Goal: Task Accomplishment & Management: Complete application form

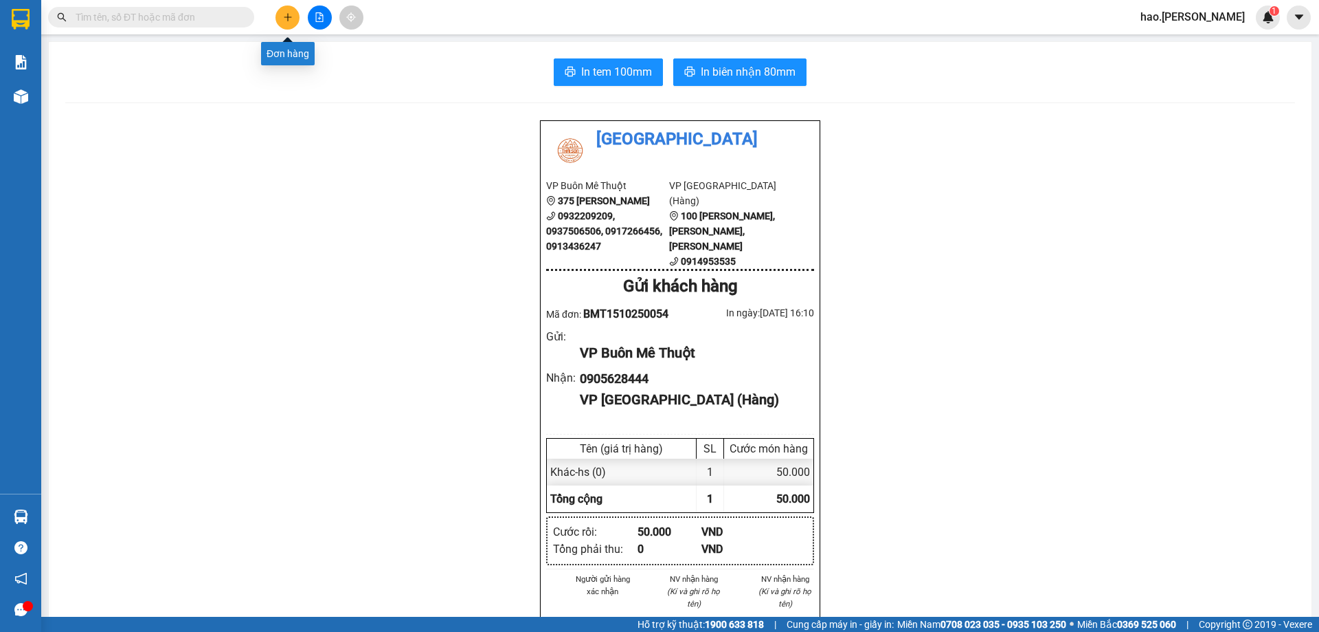
click at [285, 22] on button at bounding box center [288, 17] width 24 height 24
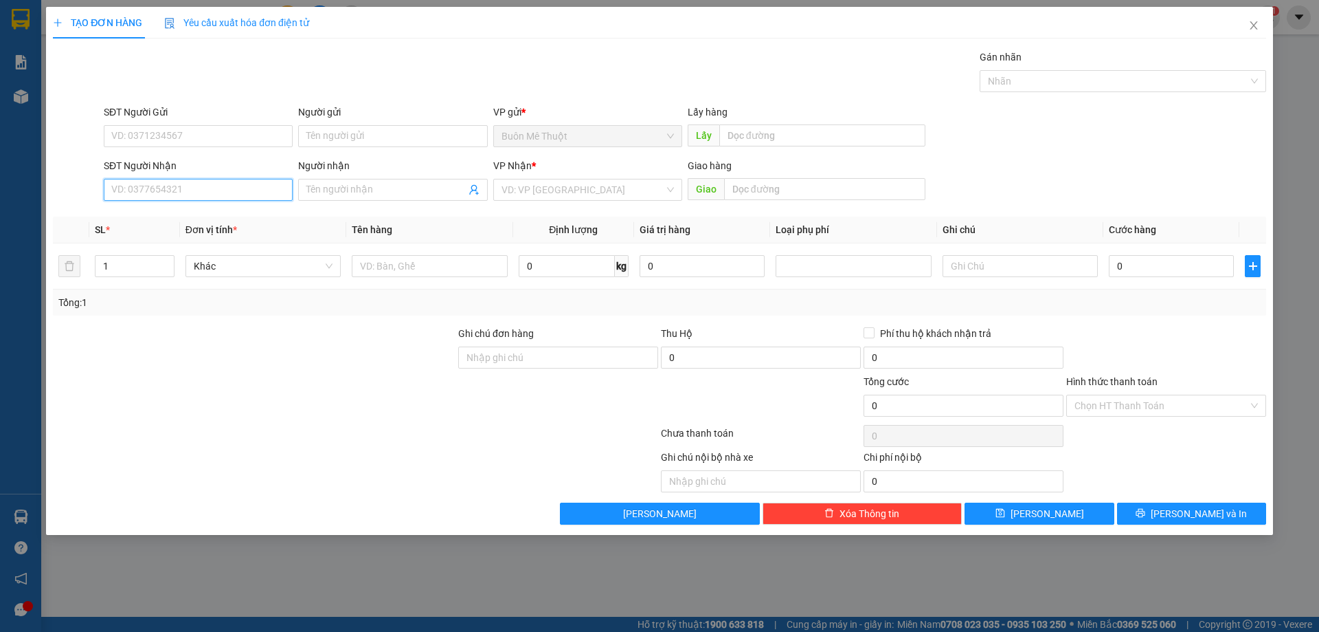
click at [192, 181] on input "SĐT Người Nhận" at bounding box center [198, 190] width 189 height 22
type input "0866161616"
click at [523, 193] on input "search" at bounding box center [583, 189] width 163 height 21
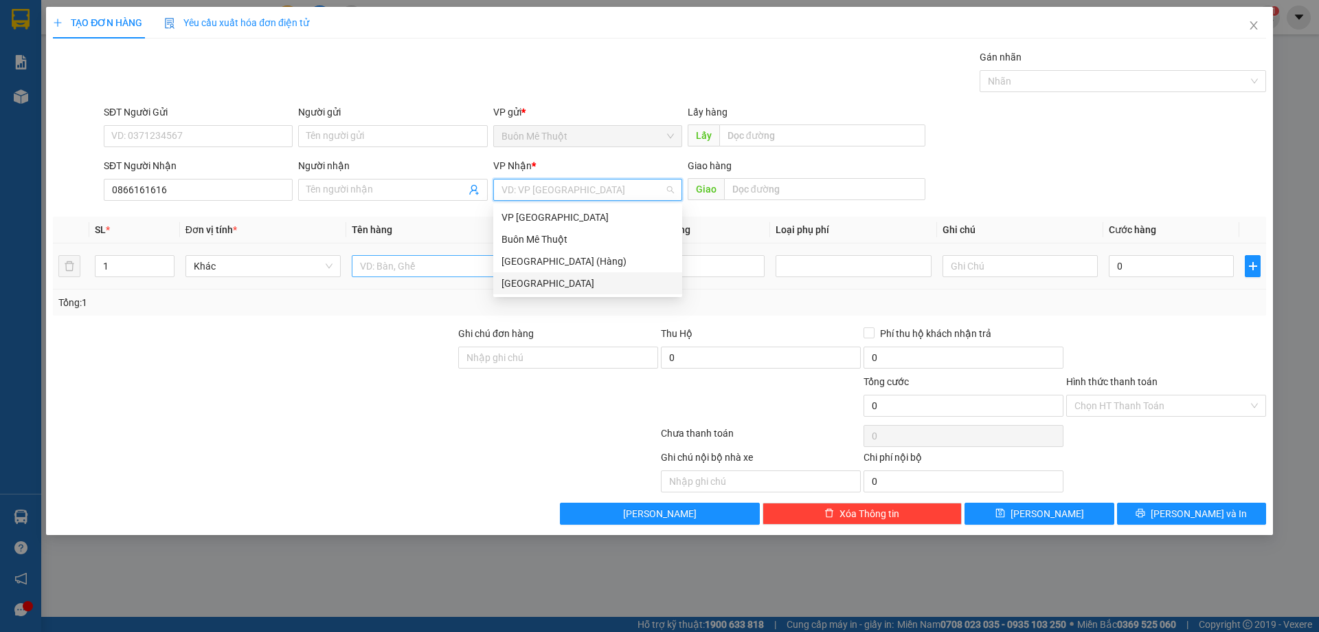
drag, startPoint x: 535, startPoint y: 279, endPoint x: 427, endPoint y: 268, distance: 109.1
click at [535, 279] on div "[GEOGRAPHIC_DATA]" at bounding box center [588, 283] width 172 height 15
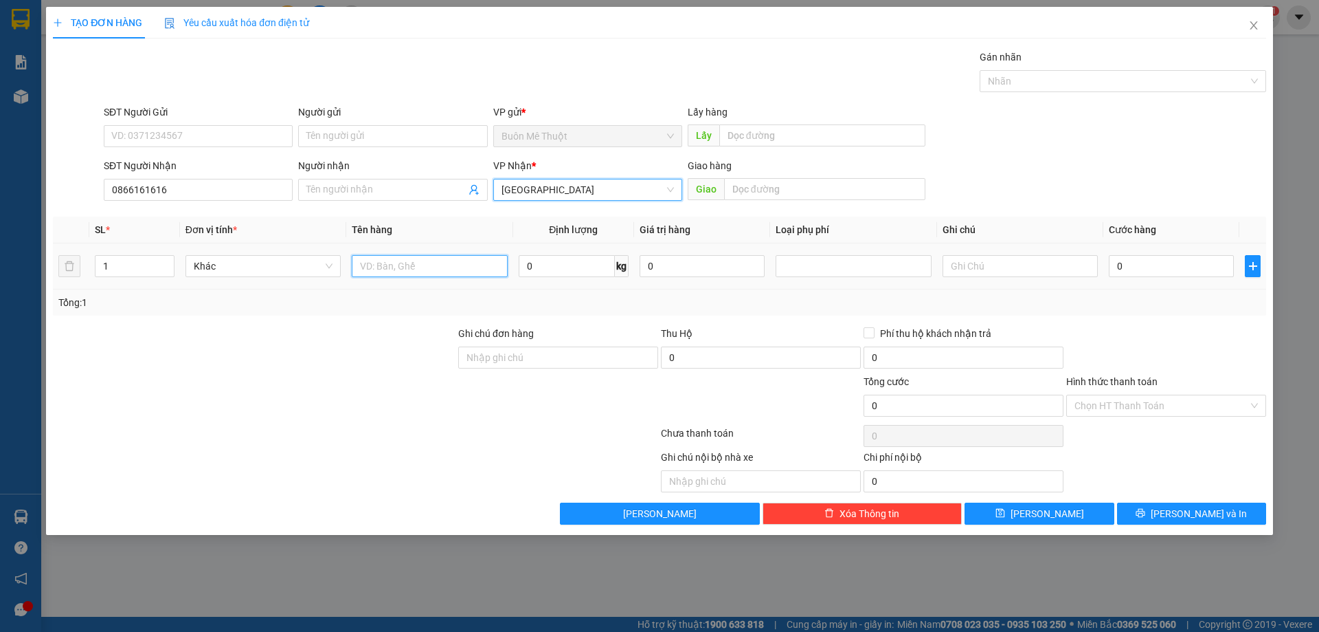
click at [427, 267] on input "text" at bounding box center [429, 266] width 155 height 22
type input "THÙNG"
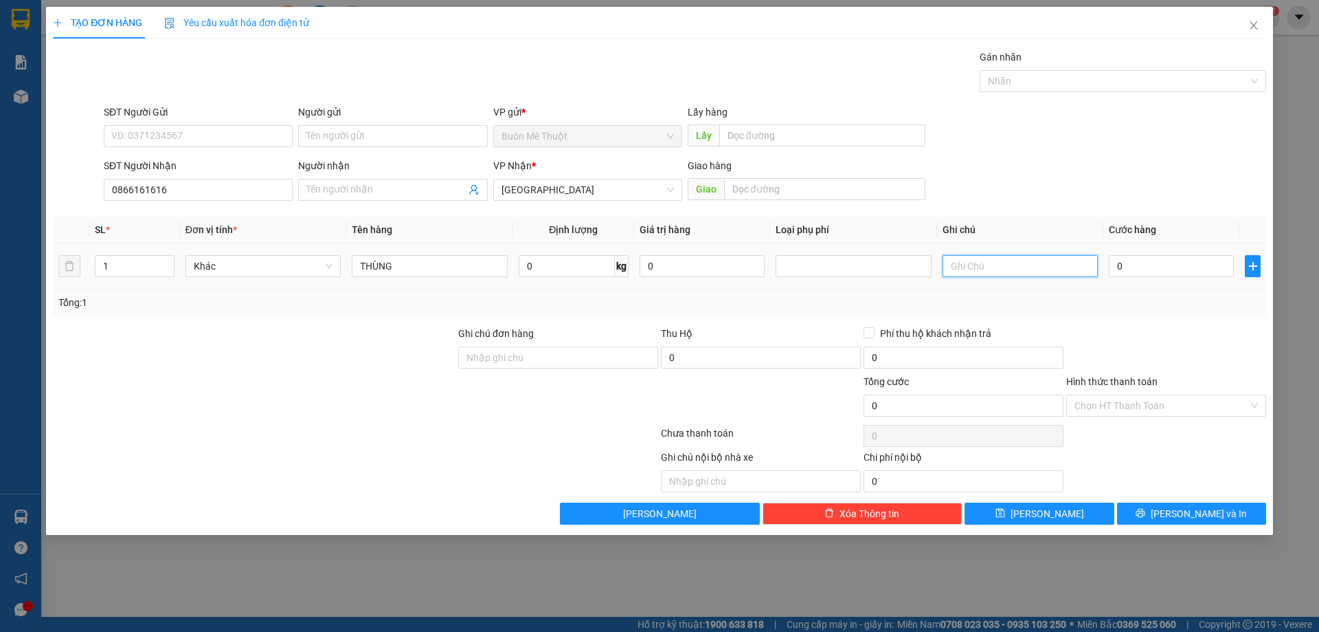
click at [1029, 269] on input "text" at bounding box center [1020, 266] width 155 height 22
type input "GTN"
click at [1148, 269] on input "0" at bounding box center [1171, 266] width 125 height 22
type input "3"
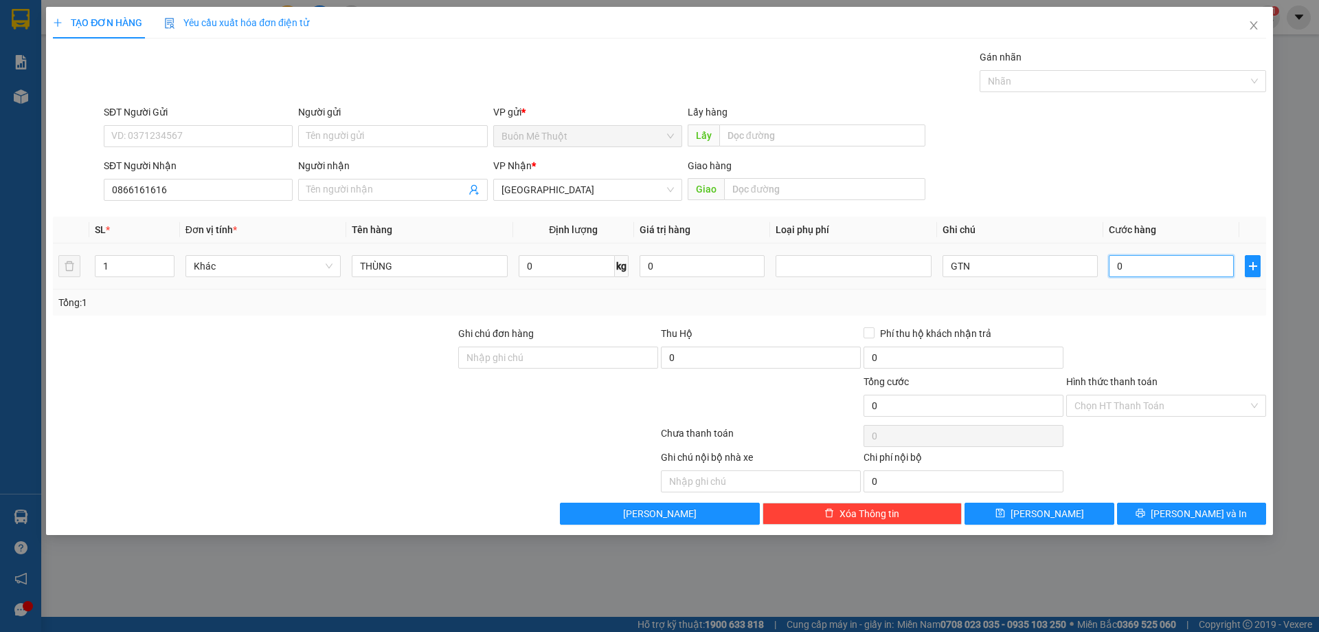
type input "3"
type input "30"
type input "30.000"
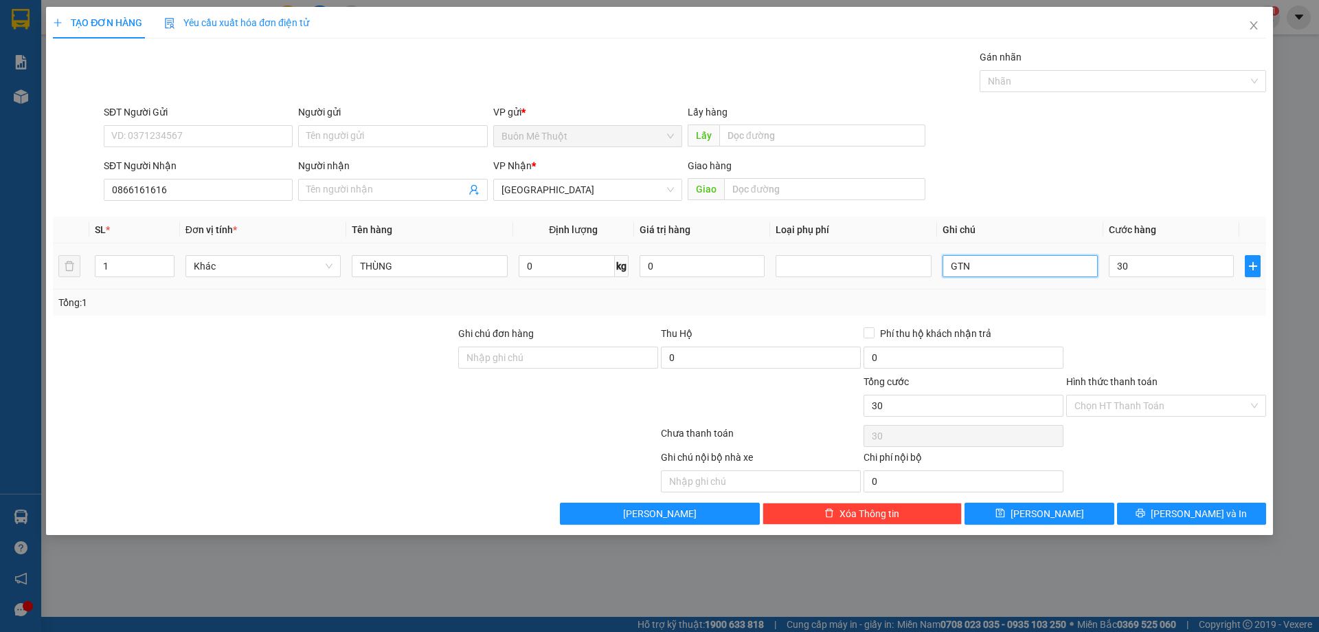
type input "30.000"
click at [1025, 262] on input "GTN" at bounding box center [1020, 266] width 155 height 22
type input "GTN40"
click at [1190, 267] on input "30.000" at bounding box center [1171, 266] width 125 height 22
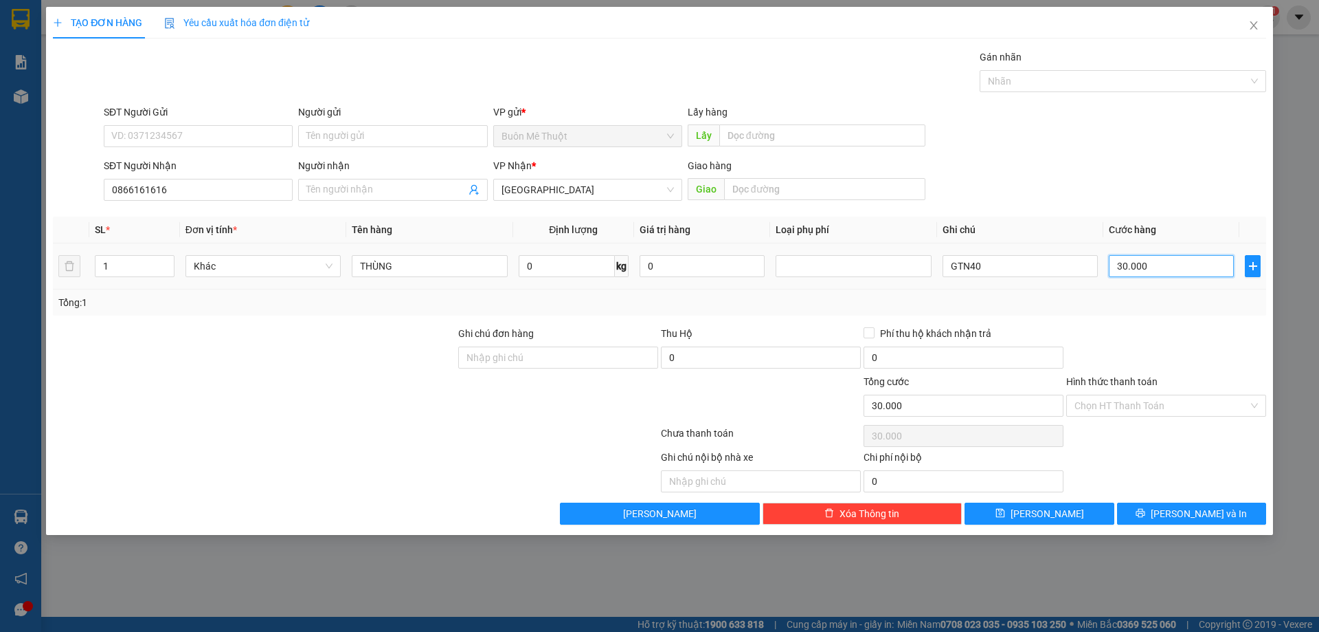
type input "7"
type input "70"
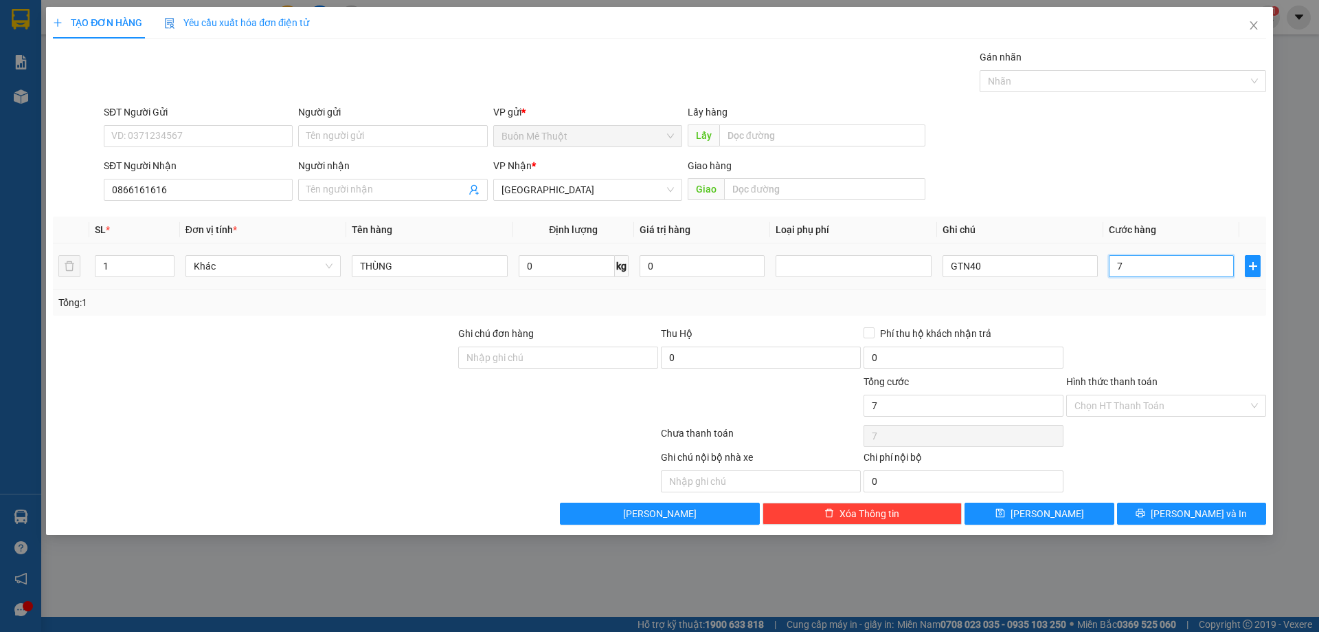
type input "70"
type input "70.000"
click at [1144, 397] on input "Hình thức thanh toán" at bounding box center [1162, 405] width 174 height 21
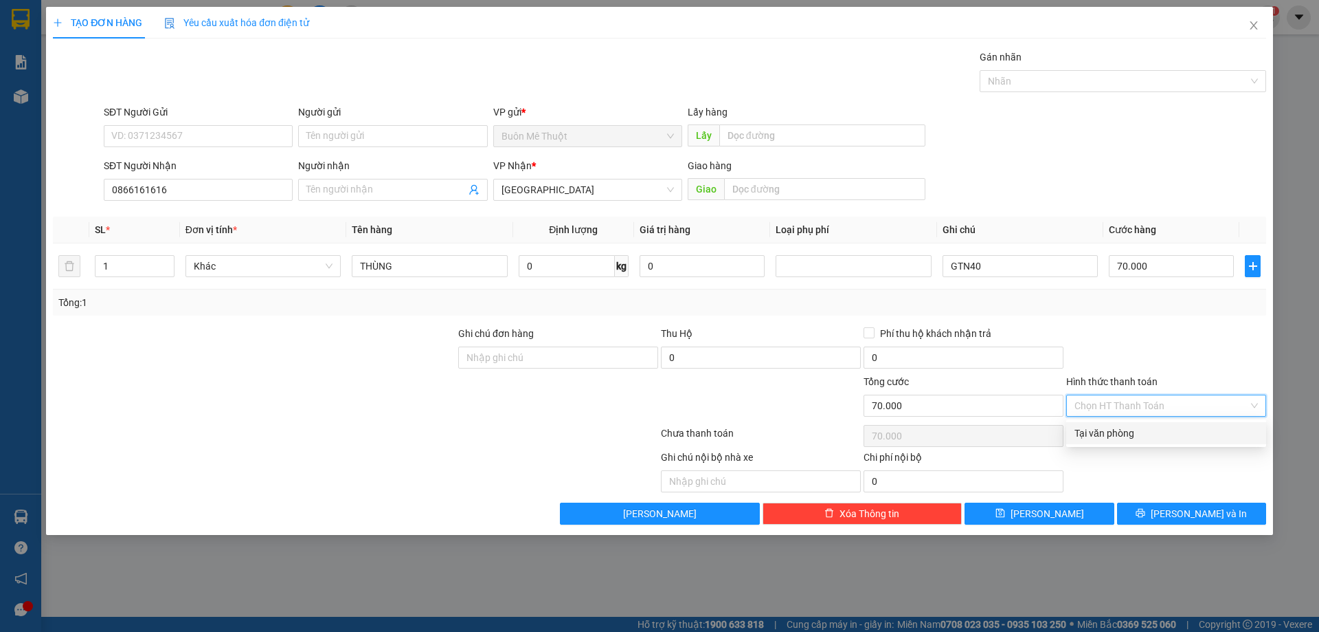
click at [1139, 434] on div "Tại văn phòng" at bounding box center [1166, 432] width 183 height 15
type input "0"
click at [1190, 330] on div at bounding box center [1166, 350] width 203 height 48
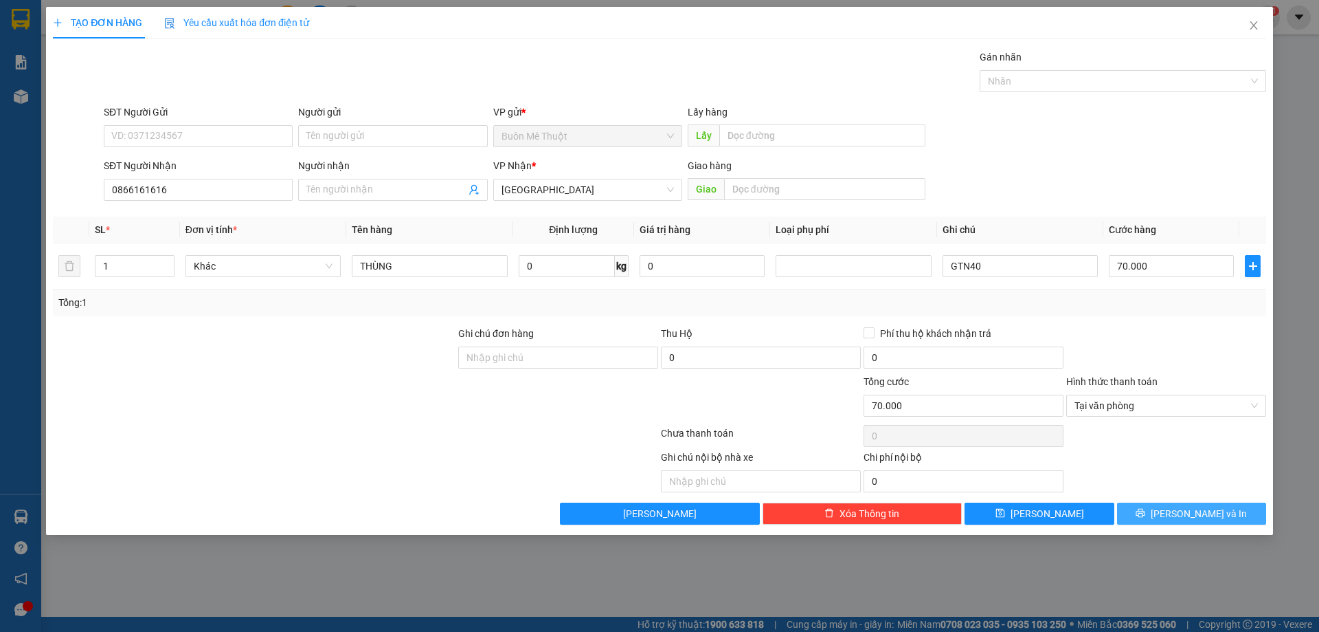
drag, startPoint x: 1192, startPoint y: 512, endPoint x: 1078, endPoint y: 466, distance: 123.7
click at [1192, 512] on span "[PERSON_NAME] và In" at bounding box center [1199, 513] width 96 height 15
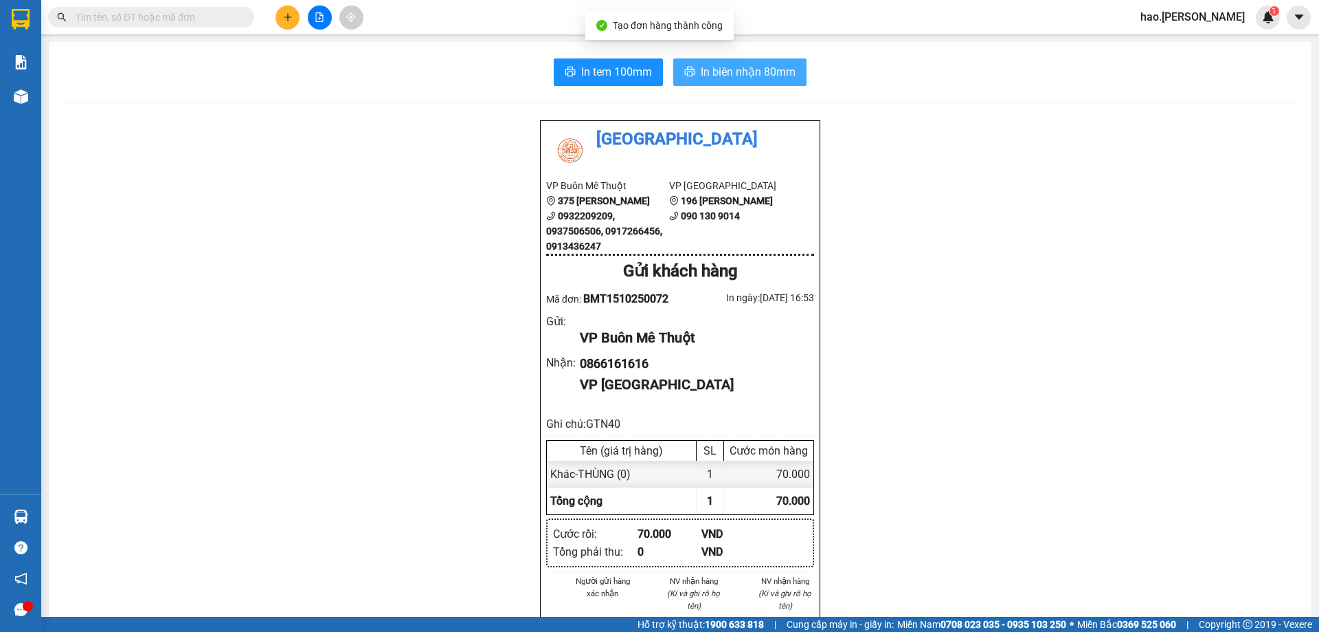
click at [778, 78] on span "In biên nhận 80mm" at bounding box center [748, 71] width 95 height 17
click at [315, 15] on icon "file-add" at bounding box center [320, 17] width 10 height 10
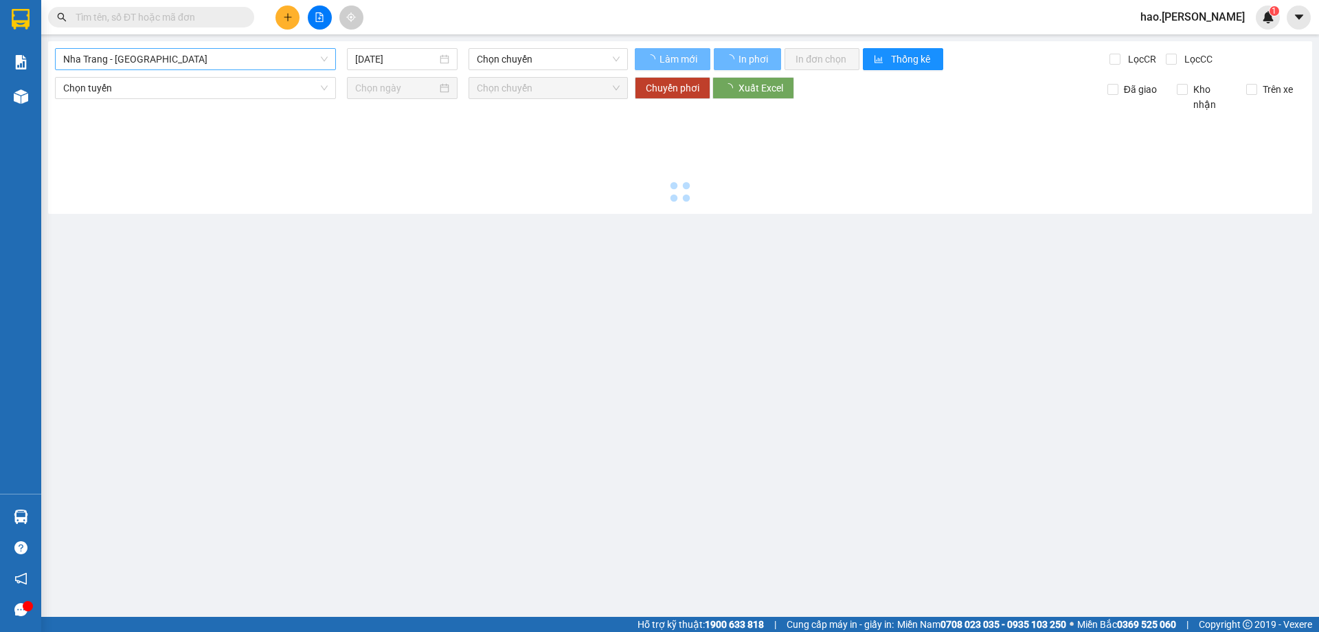
click at [240, 65] on span "Nha Trang - [GEOGRAPHIC_DATA]" at bounding box center [195, 59] width 265 height 21
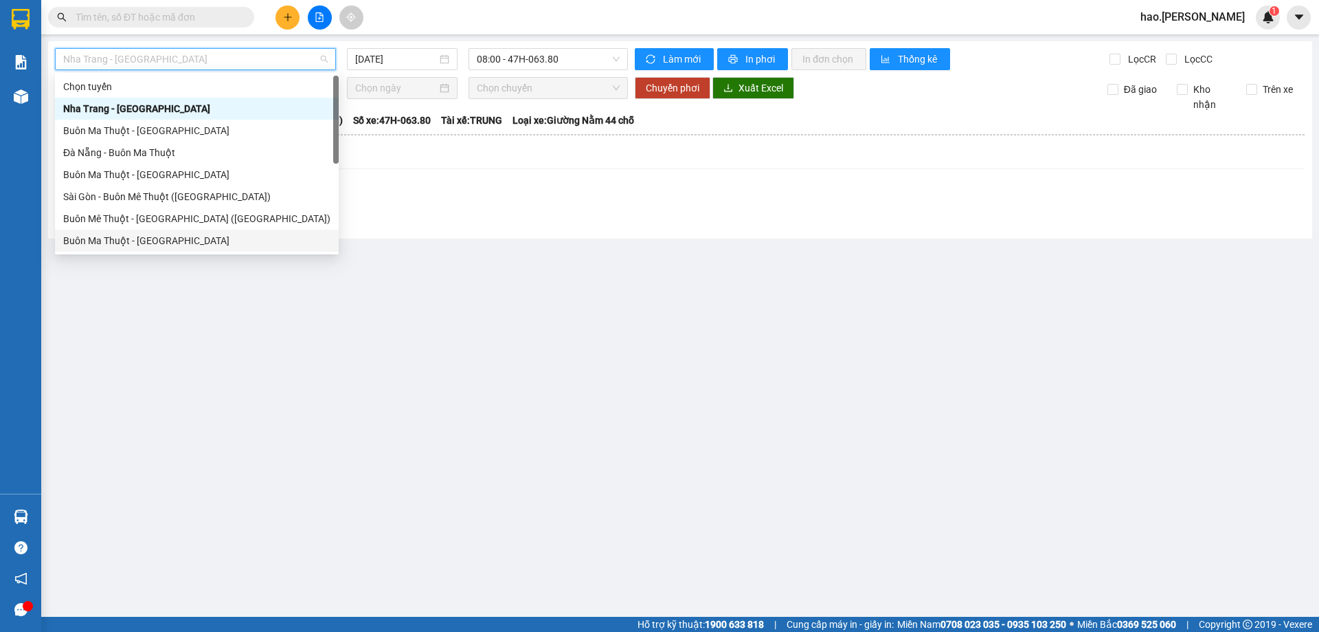
scroll to position [22, 0]
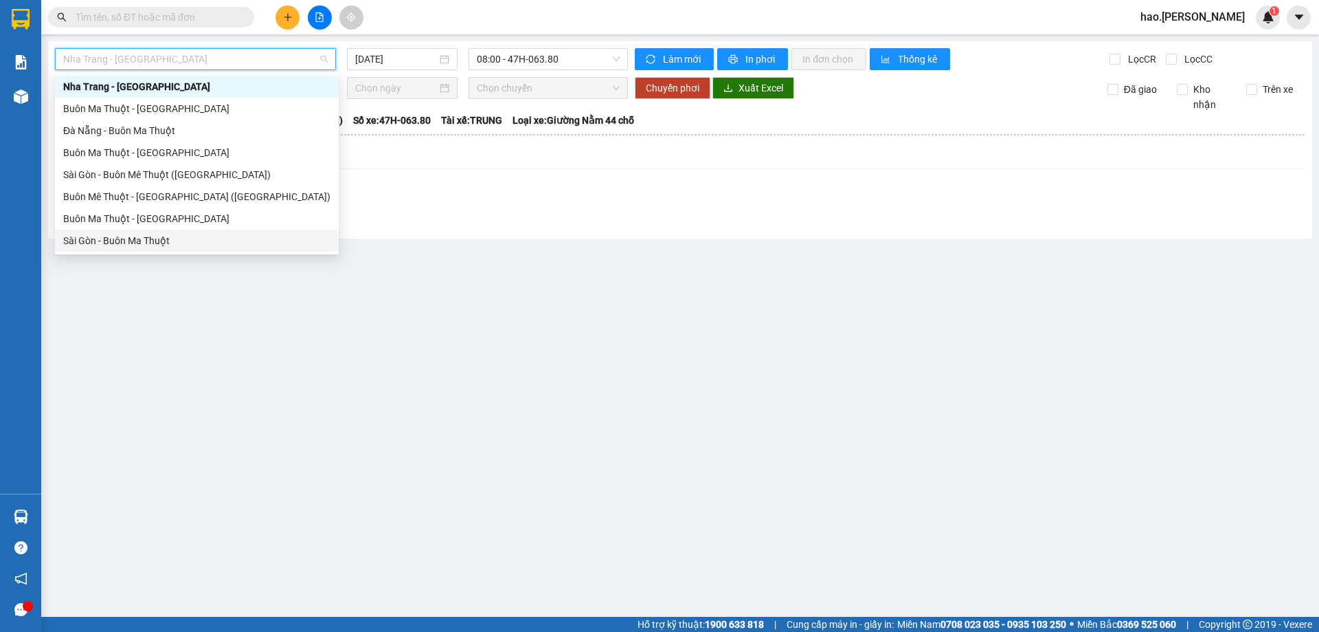
click at [438, 232] on div "[GEOGRAPHIC_DATA] - [GEOGRAPHIC_DATA] [DATE] 08:00 - 47H-063.80 Làm mới In phơi…" at bounding box center [680, 139] width 1265 height 197
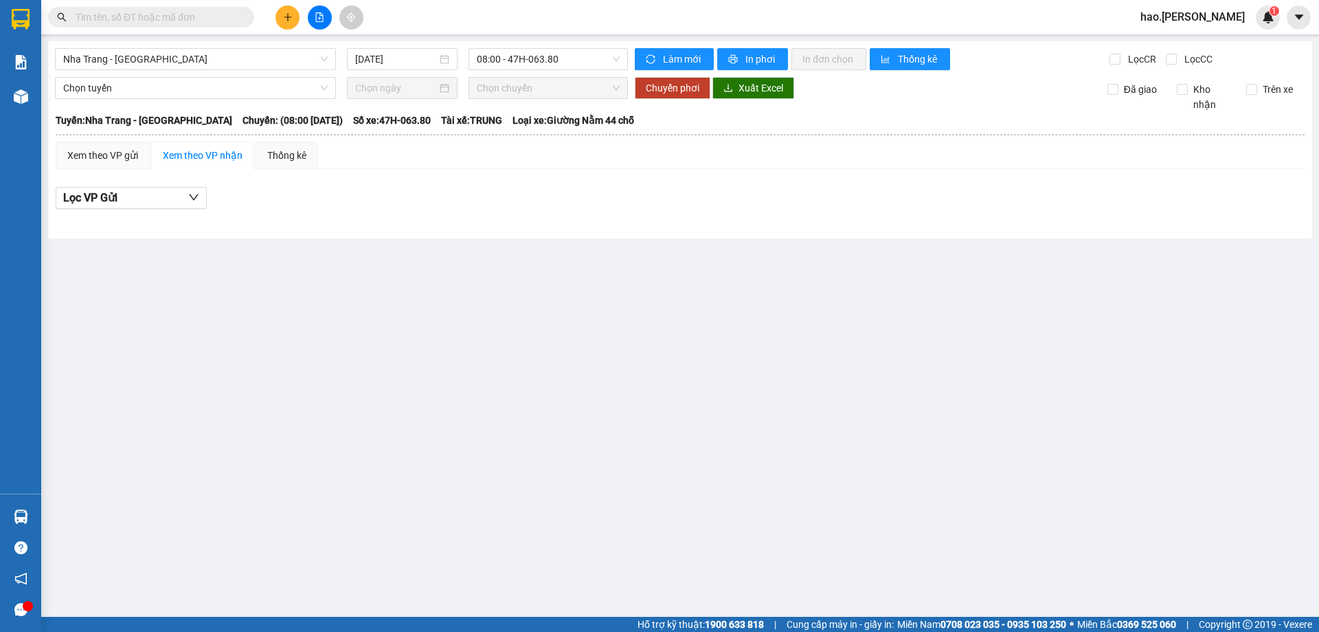
click at [441, 276] on main "[GEOGRAPHIC_DATA] - [GEOGRAPHIC_DATA] [DATE] 08:00 - 47H-063.80 Làm mới In phơi…" at bounding box center [659, 308] width 1319 height 616
click at [294, 21] on button at bounding box center [288, 17] width 24 height 24
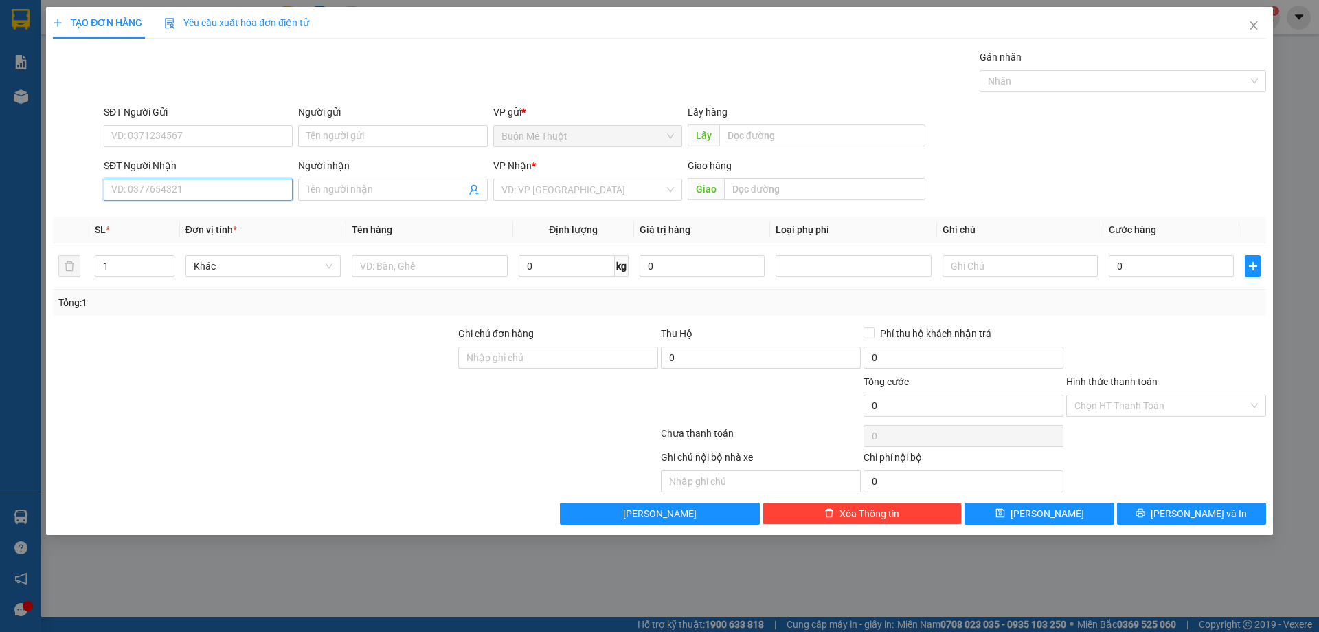
click at [225, 192] on input "SĐT Người Nhận" at bounding box center [198, 190] width 189 height 22
type input "0932577628"
click at [225, 216] on div "0932577628 - trung" at bounding box center [198, 217] width 172 height 15
type input "trung"
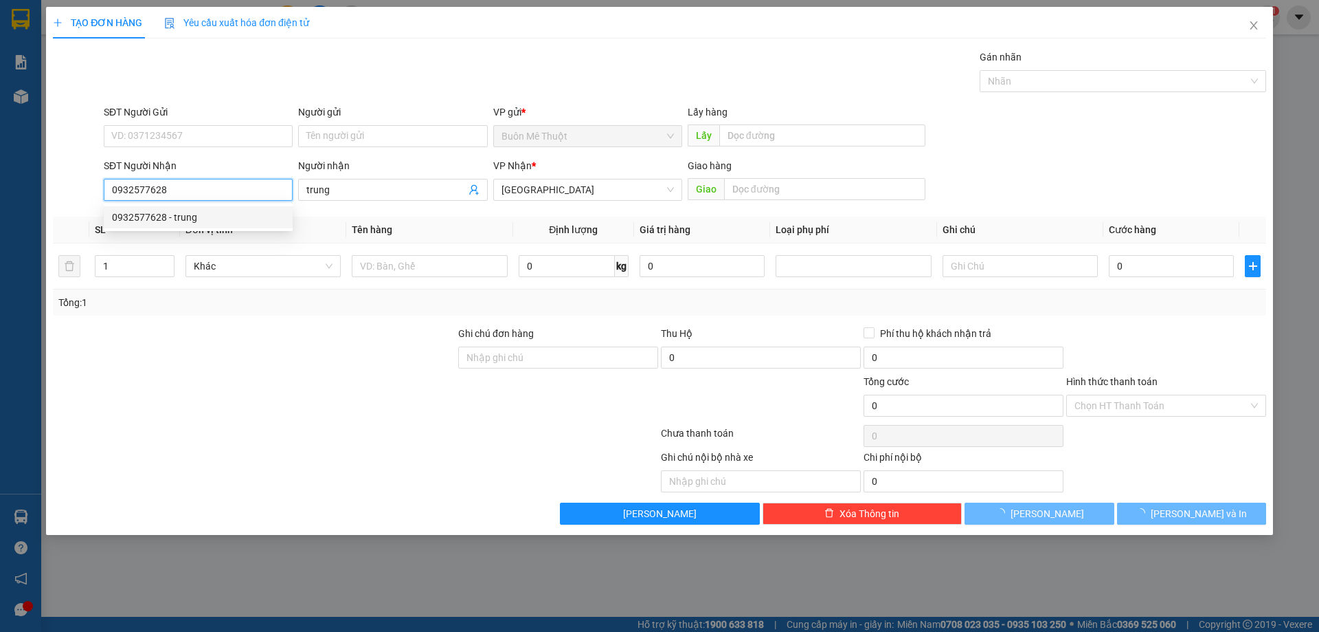
type input "30.000"
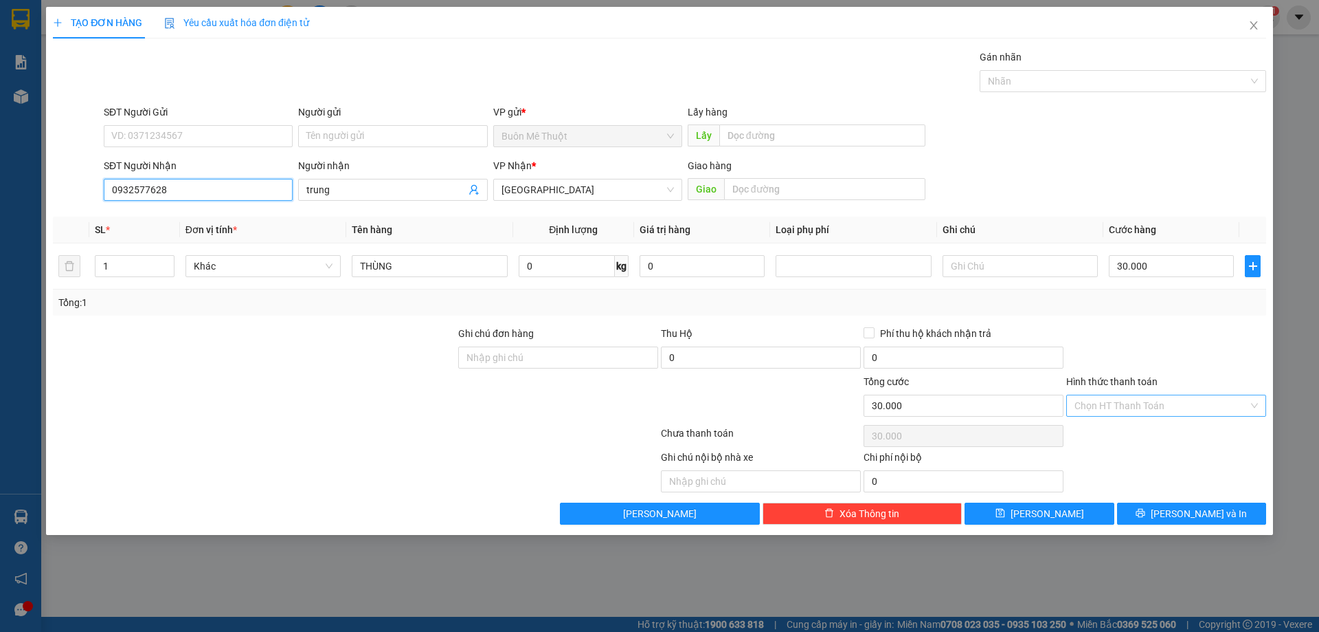
type input "0932577628"
click at [1133, 408] on input "Hình thức thanh toán" at bounding box center [1162, 405] width 174 height 21
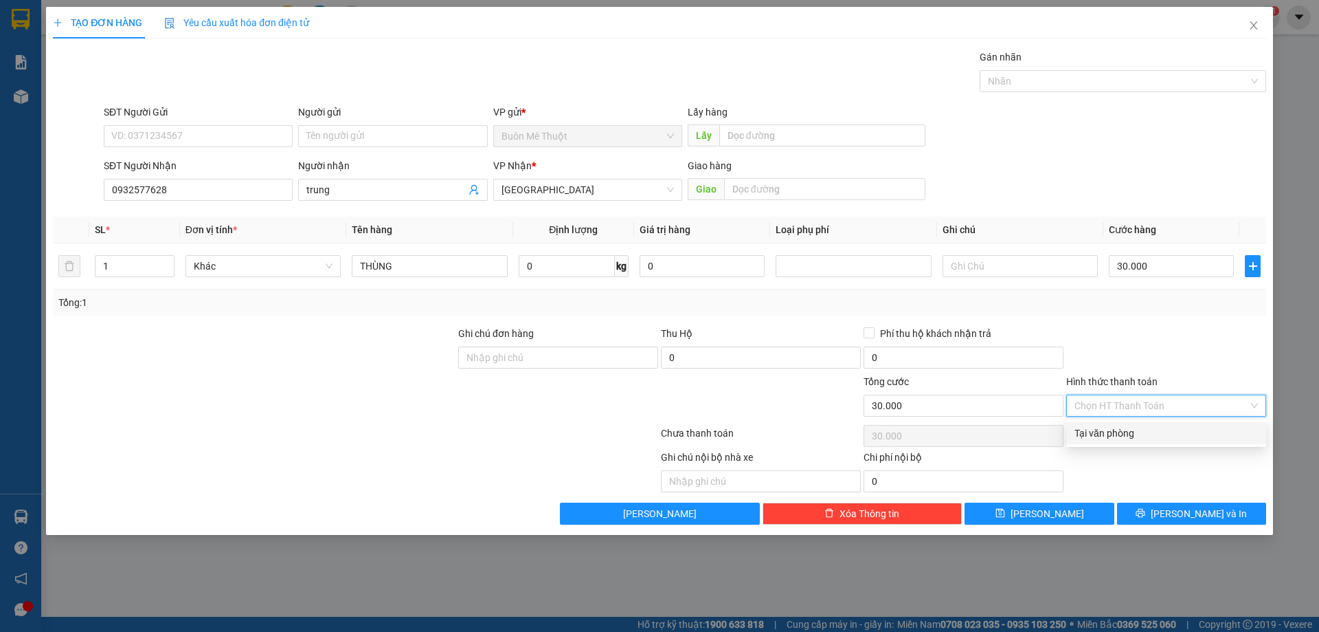
click at [1172, 359] on div at bounding box center [1166, 350] width 203 height 48
click at [1142, 401] on input "Hình thức thanh toán" at bounding box center [1162, 405] width 174 height 21
click at [1180, 329] on div at bounding box center [1166, 350] width 203 height 48
click at [1139, 408] on input "Hình thức thanh toán" at bounding box center [1162, 405] width 174 height 21
click at [1153, 438] on div "Tại văn phòng" at bounding box center [1166, 432] width 183 height 15
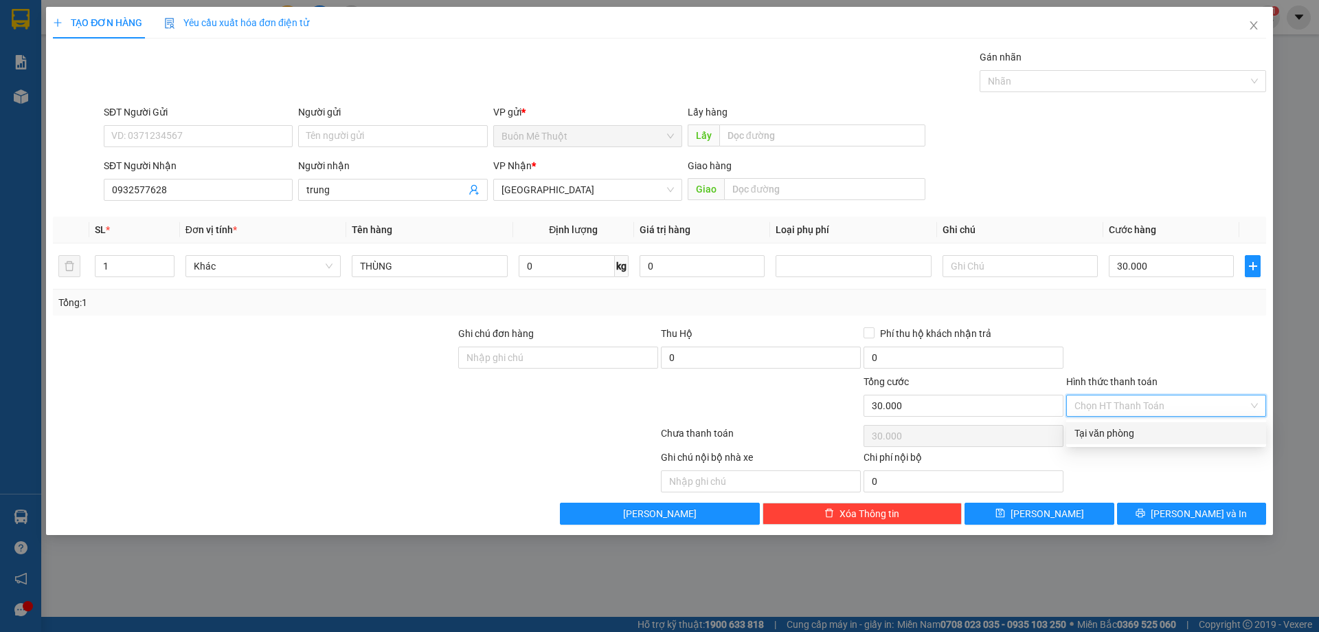
type input "0"
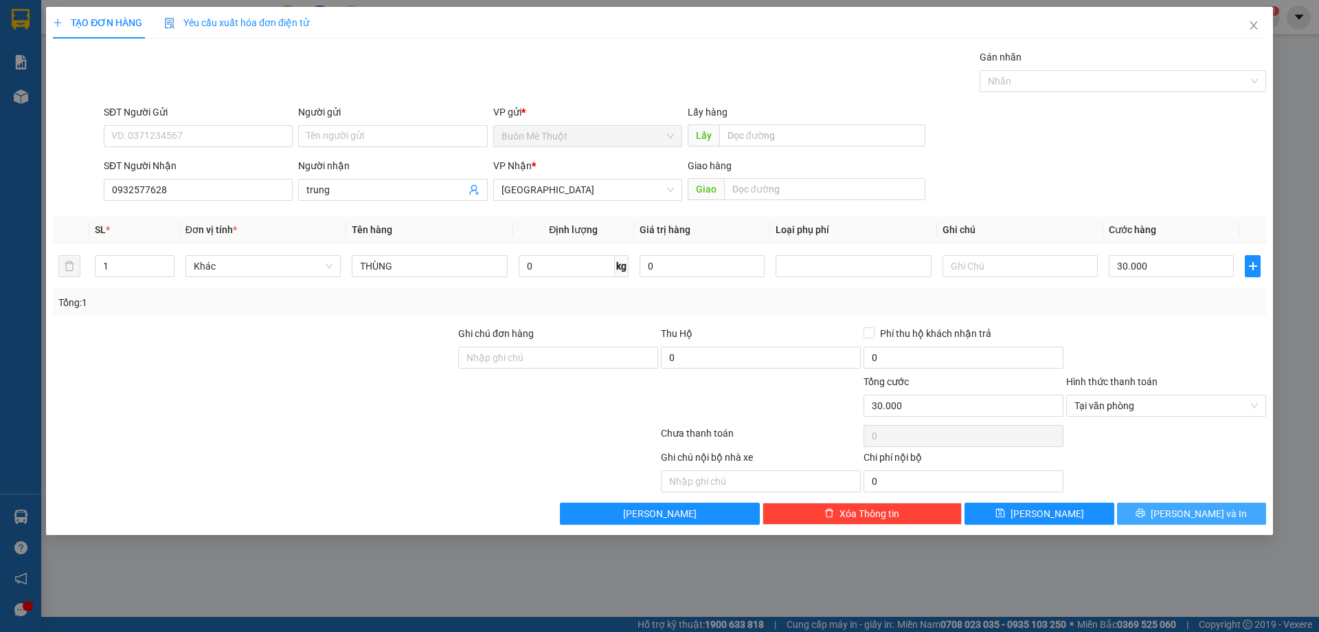
click at [1146, 508] on icon "printer" at bounding box center [1141, 513] width 10 height 10
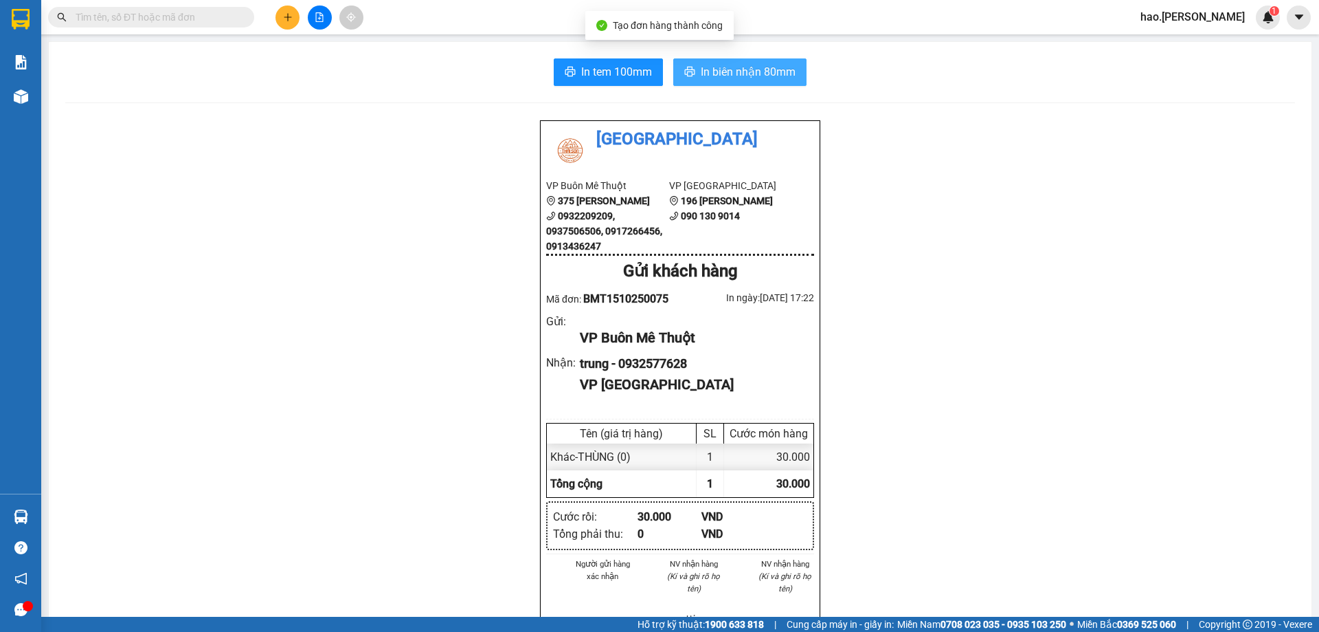
click at [742, 77] on span "In biên nhận 80mm" at bounding box center [748, 71] width 95 height 17
click at [280, 18] on button at bounding box center [288, 17] width 24 height 24
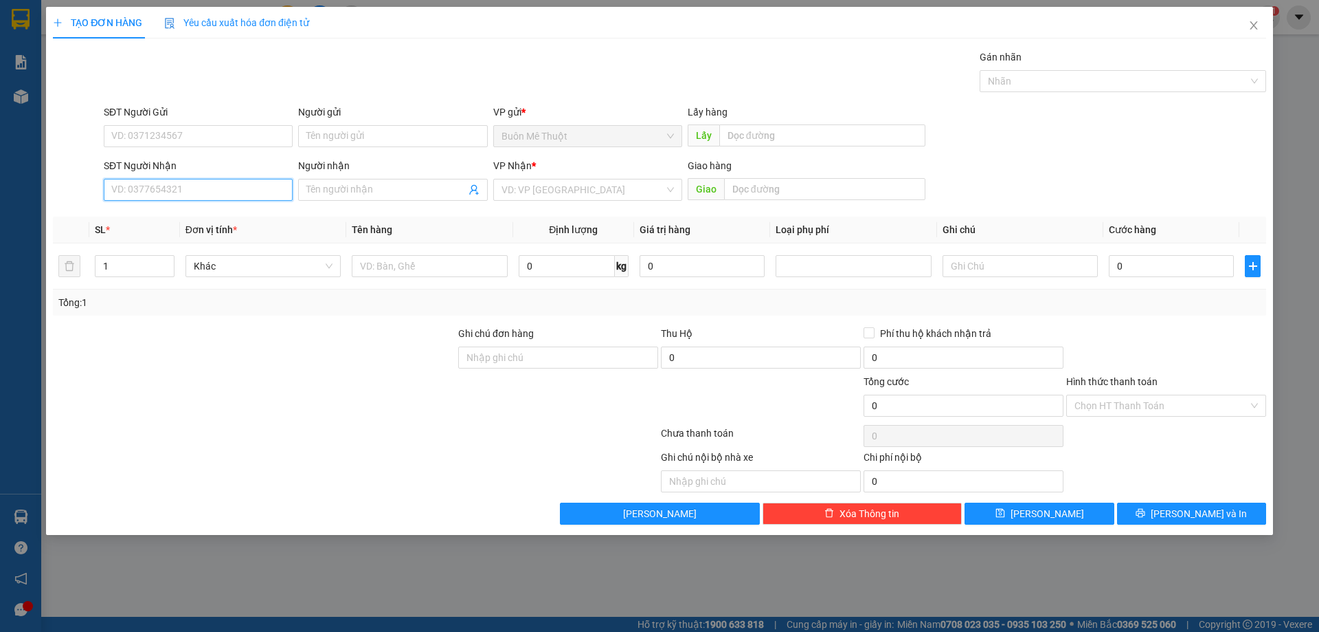
click at [243, 198] on input "SĐT Người Nhận" at bounding box center [198, 190] width 189 height 22
click at [170, 219] on div "0902200528" at bounding box center [198, 217] width 172 height 15
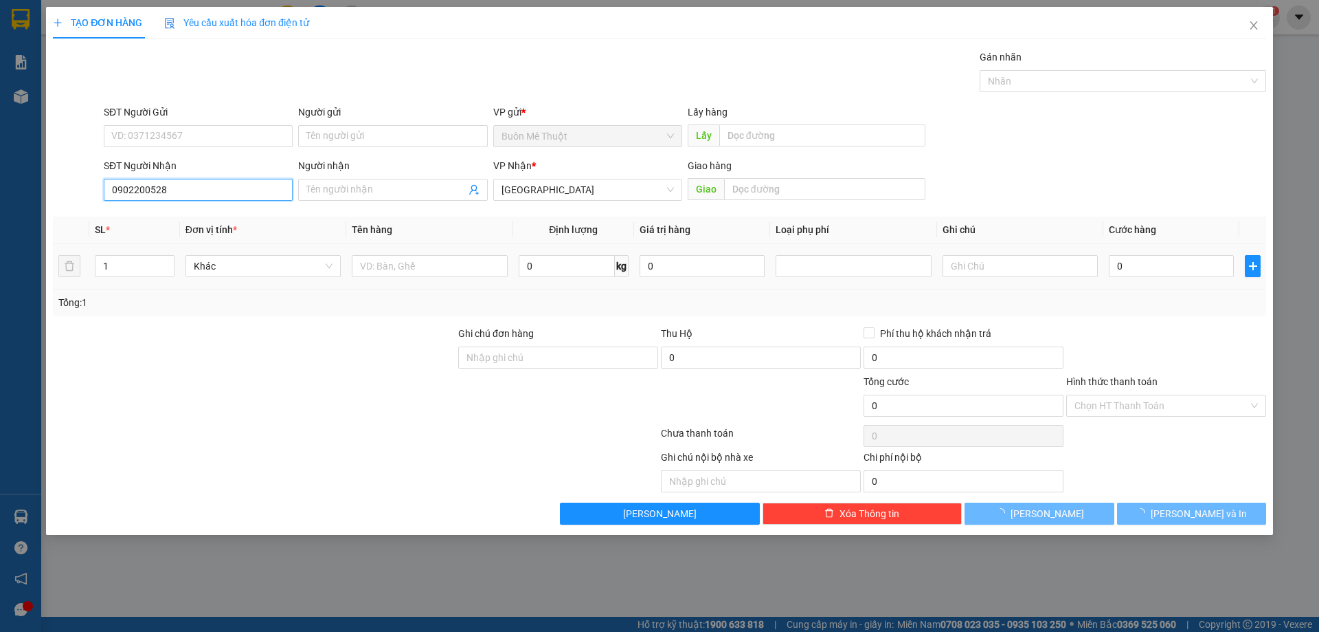
type input "0902200528"
type input "30.000"
click at [427, 280] on td "kiện" at bounding box center [429, 266] width 166 height 46
click at [423, 271] on input "kiện" at bounding box center [429, 266] width 155 height 22
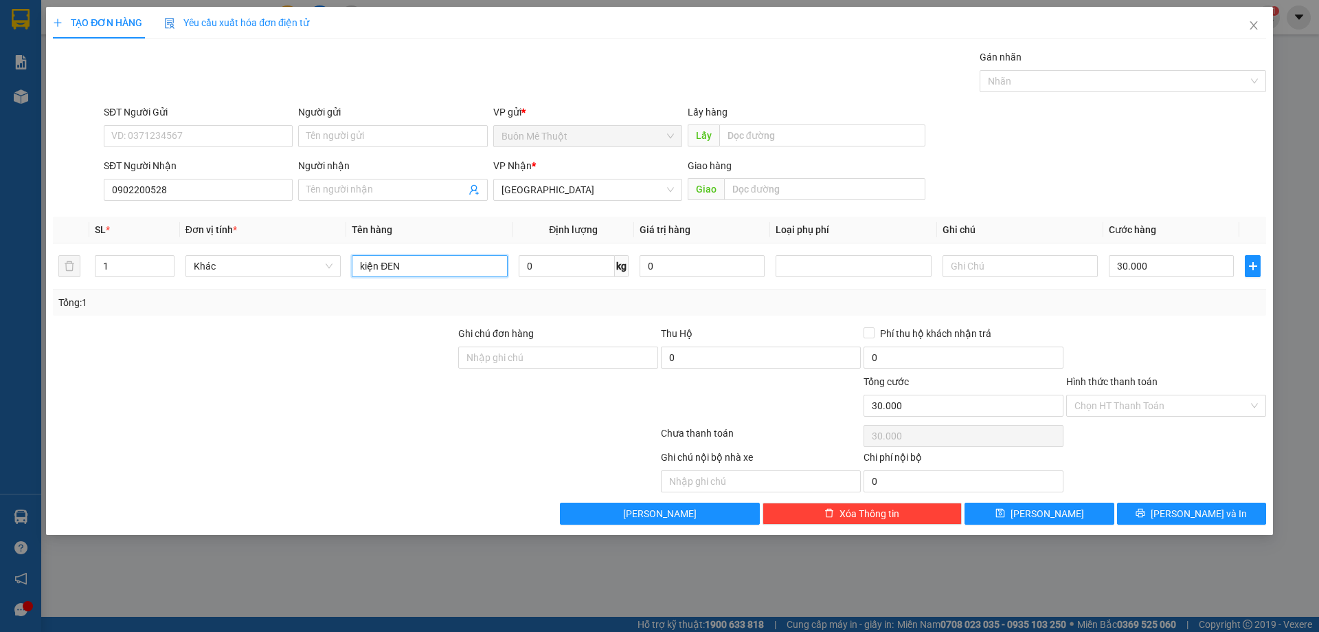
type input "kiện ĐEN"
click at [1167, 342] on div at bounding box center [1166, 350] width 203 height 48
click at [1159, 156] on form "SĐT Người Gửi VD: 0371234567 Người gửi Tên người gửi VP gửi * Buôn Mê Thuột Lấy…" at bounding box center [660, 155] width 1214 height 102
click at [1135, 399] on input "Hình thức thanh toán" at bounding box center [1162, 405] width 174 height 21
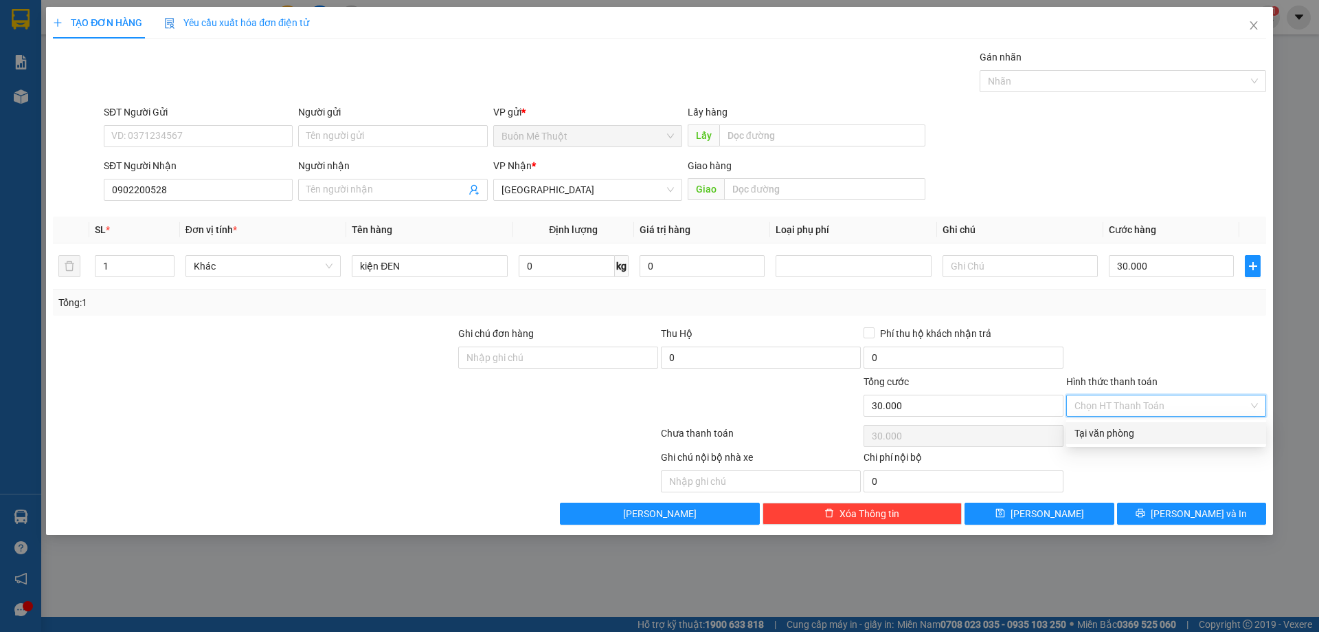
click at [1137, 419] on div "Hình thức thanh toán Chọn HT Thanh Toán" at bounding box center [1167, 398] width 200 height 48
click at [1137, 436] on div "Chọn HT Thanh Toán" at bounding box center [1166, 435] width 203 height 27
click at [1174, 422] on div "Chọn HT Thanh Toán" at bounding box center [1166, 435] width 203 height 27
click at [1174, 408] on input "Hình thức thanh toán" at bounding box center [1162, 405] width 174 height 21
click at [1164, 425] on div "Tại văn phòng" at bounding box center [1167, 433] width 200 height 22
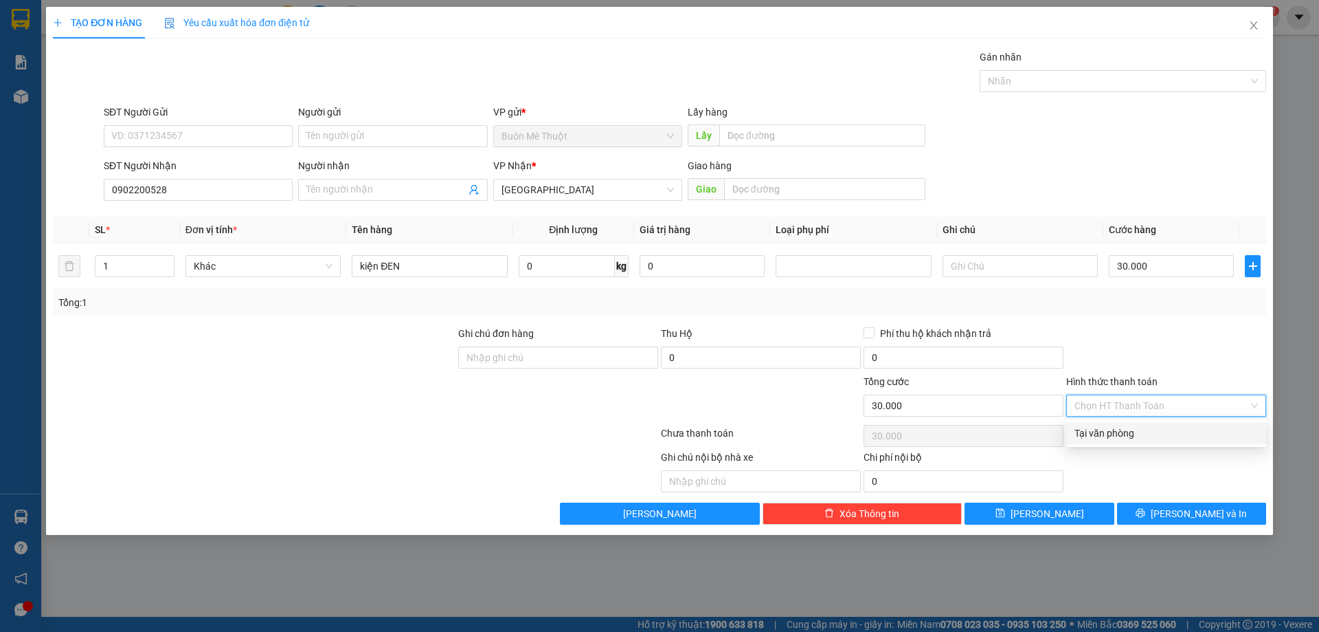
type input "0"
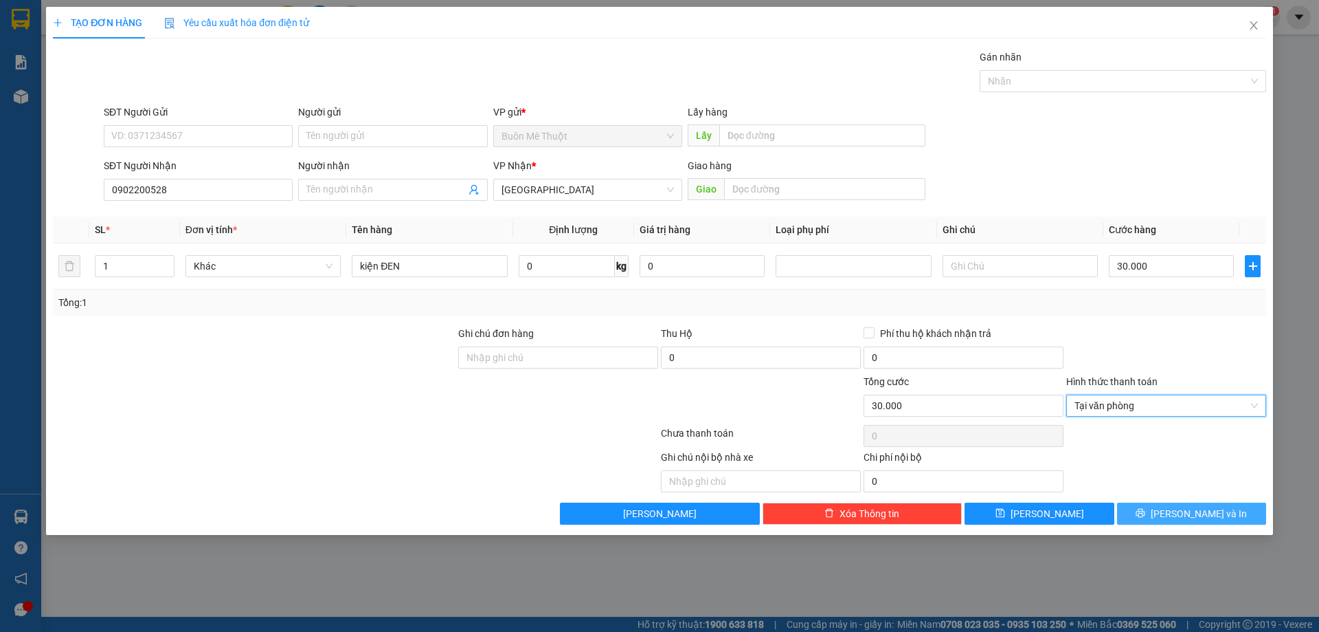
click at [1146, 513] on icon "printer" at bounding box center [1141, 513] width 10 height 10
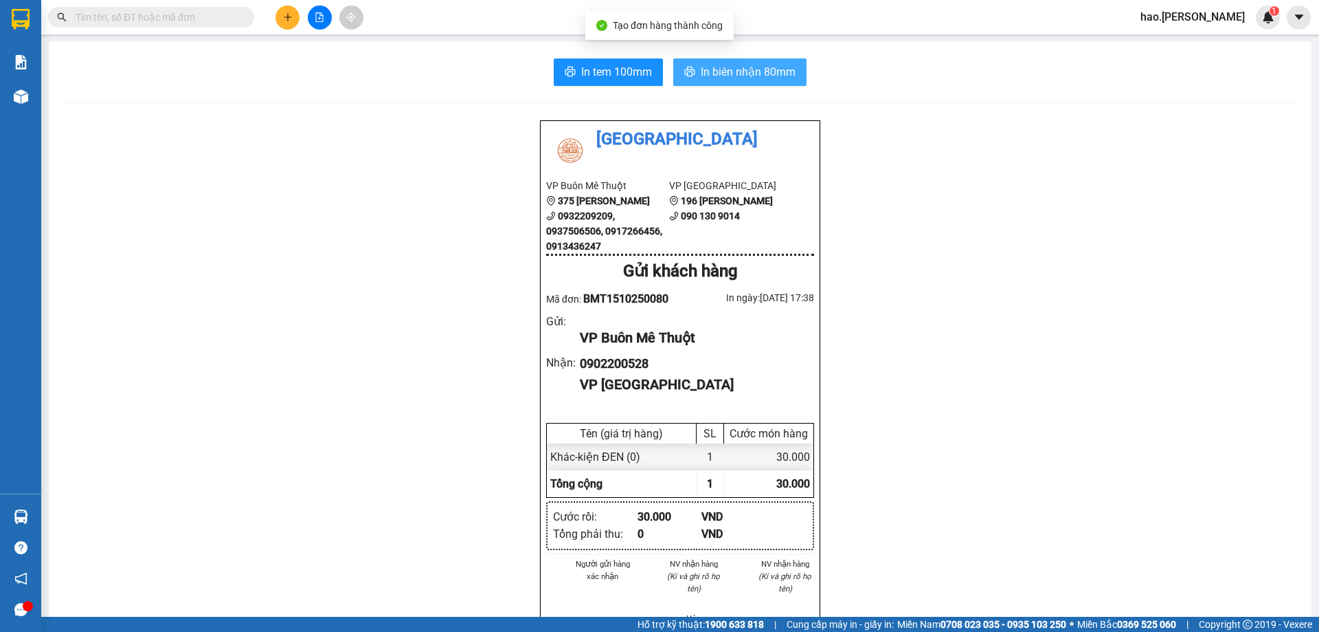
click at [779, 76] on span "In biên nhận 80mm" at bounding box center [748, 71] width 95 height 17
click at [304, 17] on div at bounding box center [319, 17] width 103 height 24
click at [274, 16] on div at bounding box center [319, 17] width 103 height 24
click at [276, 19] on button at bounding box center [288, 17] width 24 height 24
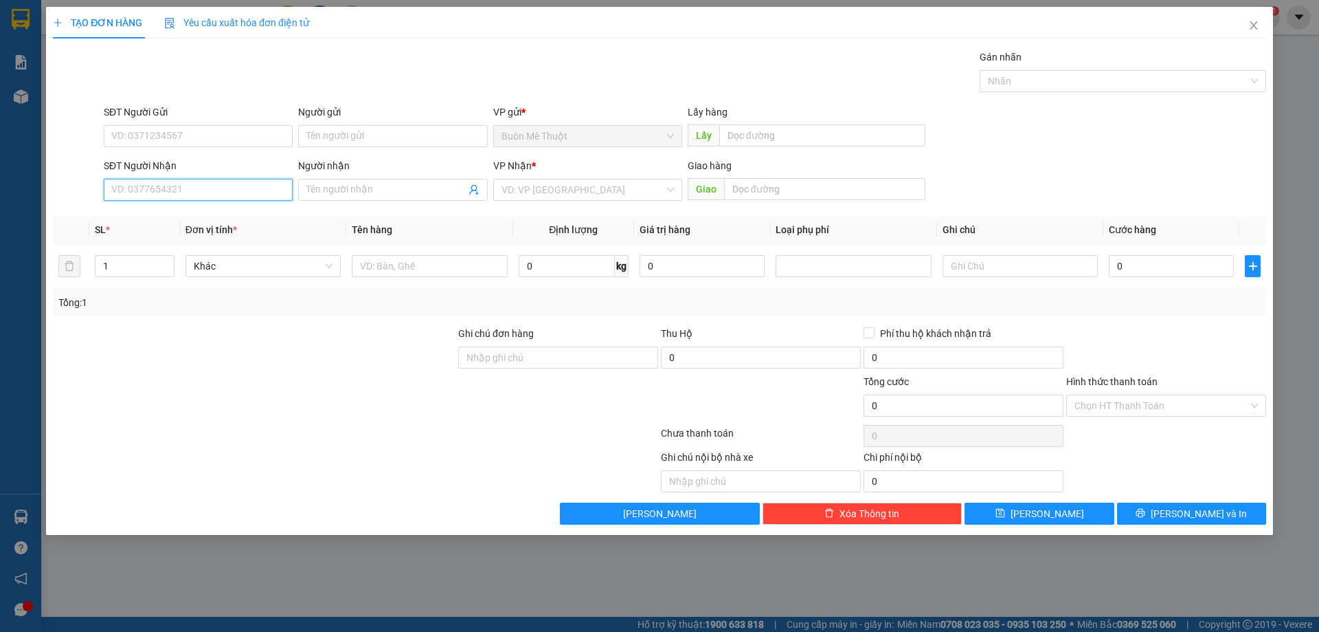
click at [238, 185] on input "SĐT Người Nhận" at bounding box center [198, 190] width 189 height 22
type input "0907381479"
click at [366, 199] on span at bounding box center [392, 190] width 189 height 22
click at [584, 191] on input "search" at bounding box center [583, 189] width 163 height 21
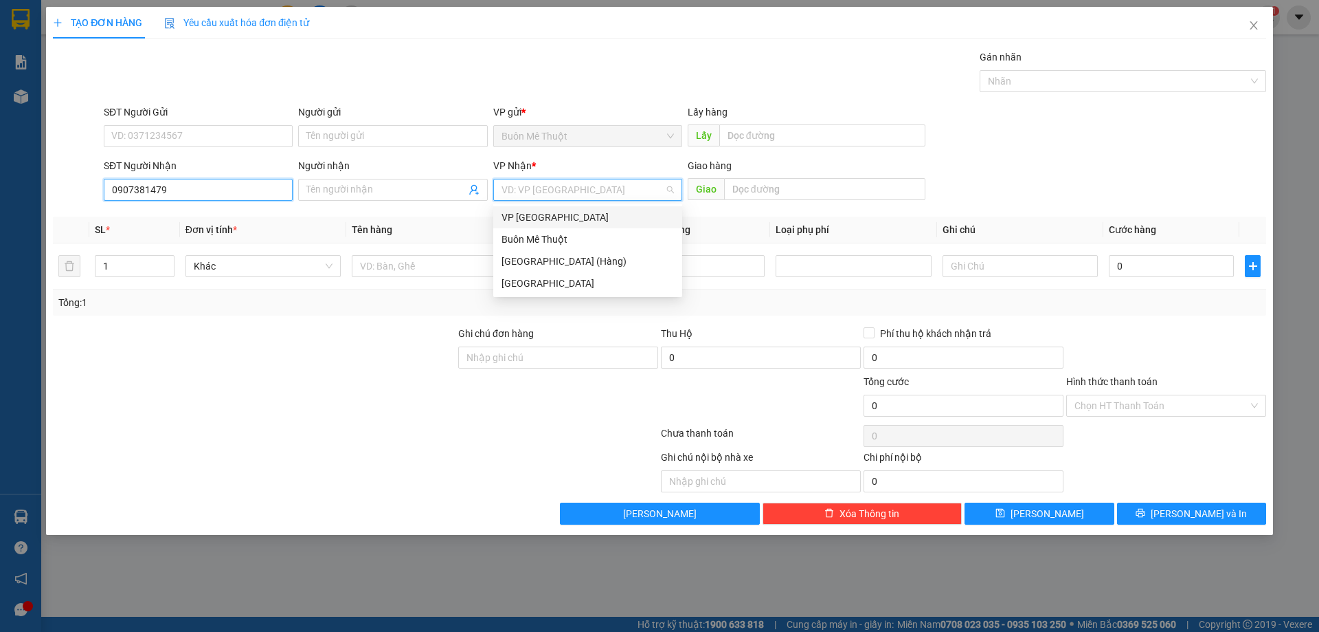
click at [166, 193] on input "0907381479" at bounding box center [198, 190] width 189 height 22
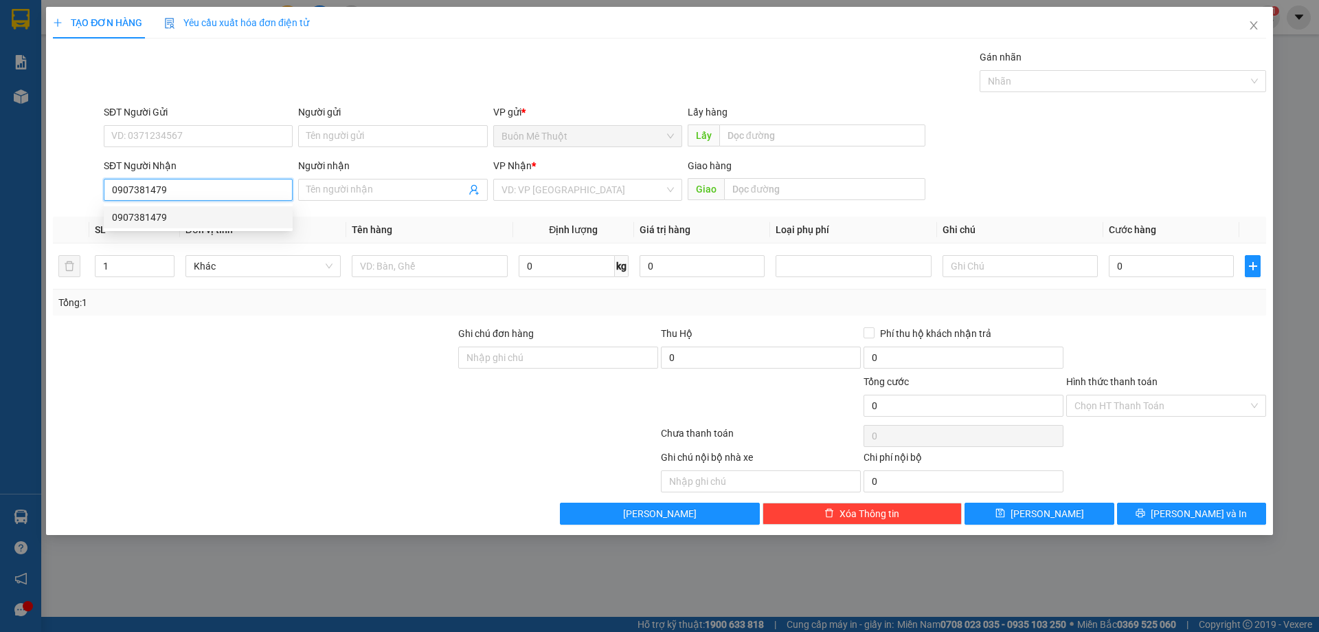
click at [186, 221] on div "0907381479" at bounding box center [198, 217] width 172 height 15
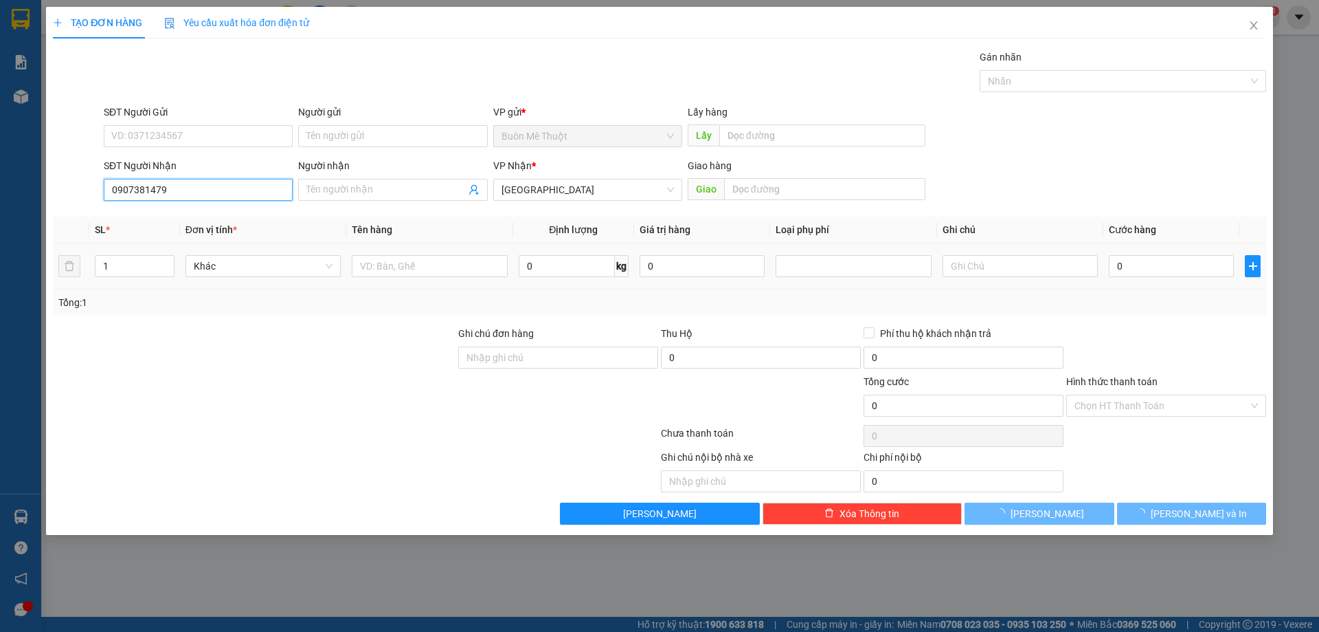
type input "30.000"
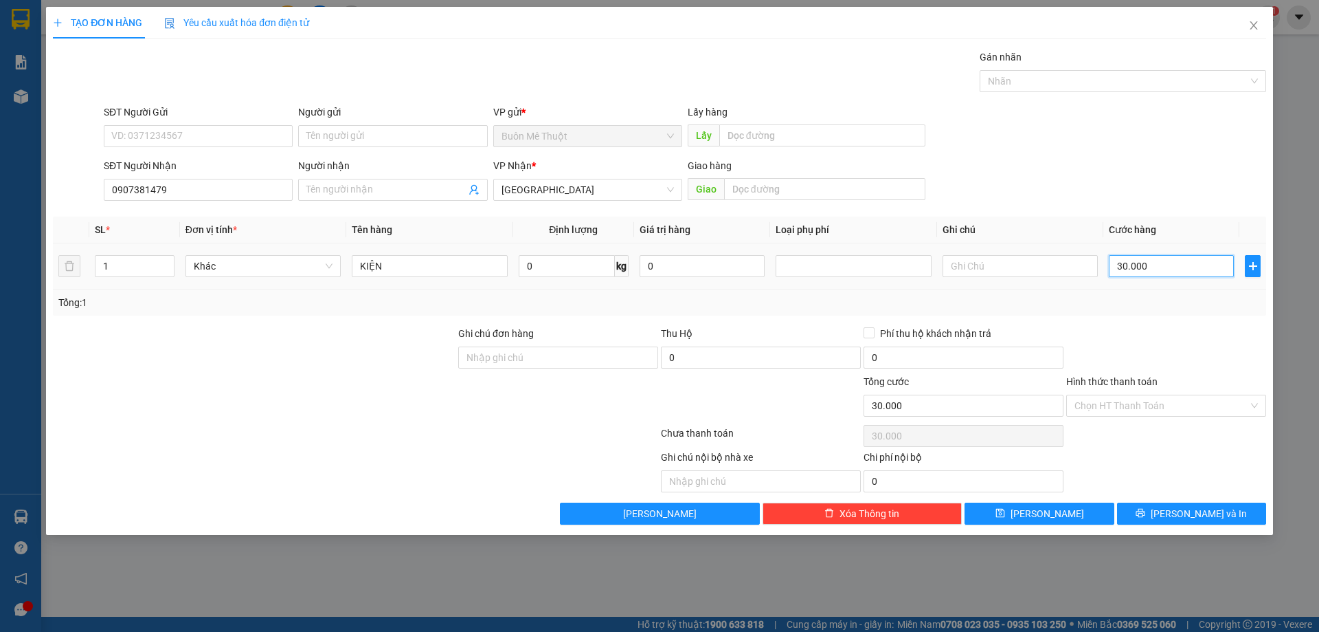
click at [1207, 271] on input "30.000" at bounding box center [1171, 266] width 125 height 22
drag, startPoint x: 1172, startPoint y: 362, endPoint x: 1174, endPoint y: 412, distance: 50.2
click at [1172, 363] on div at bounding box center [1166, 350] width 203 height 48
click at [1174, 412] on input "Hình thức thanh toán" at bounding box center [1162, 405] width 174 height 21
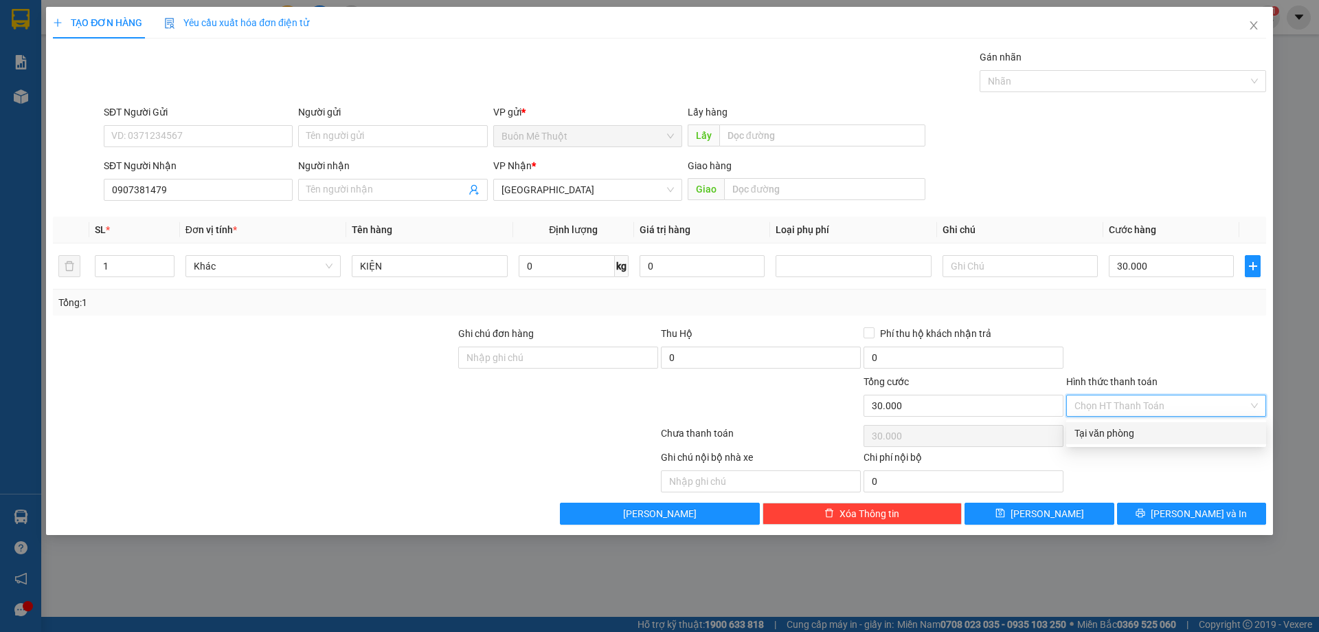
click at [1177, 434] on div "Tại văn phòng" at bounding box center [1166, 432] width 183 height 15
type input "0"
click at [1185, 356] on div at bounding box center [1166, 350] width 203 height 48
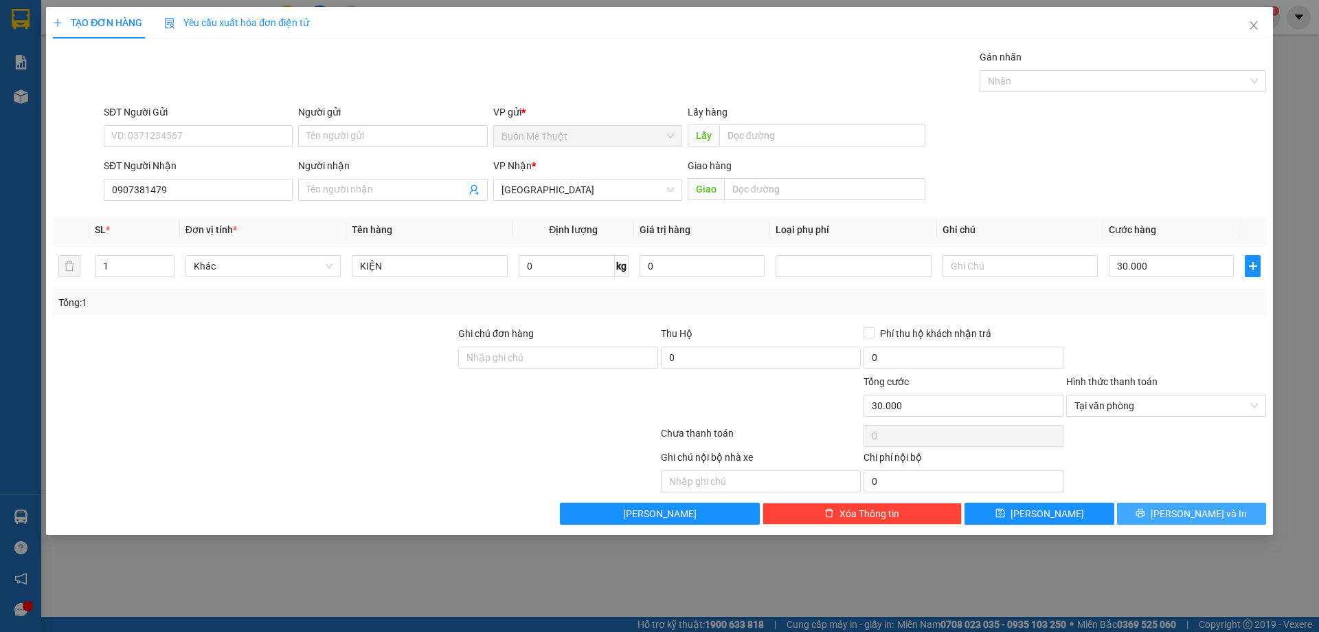
click at [1179, 514] on button "[PERSON_NAME] và In" at bounding box center [1191, 513] width 149 height 22
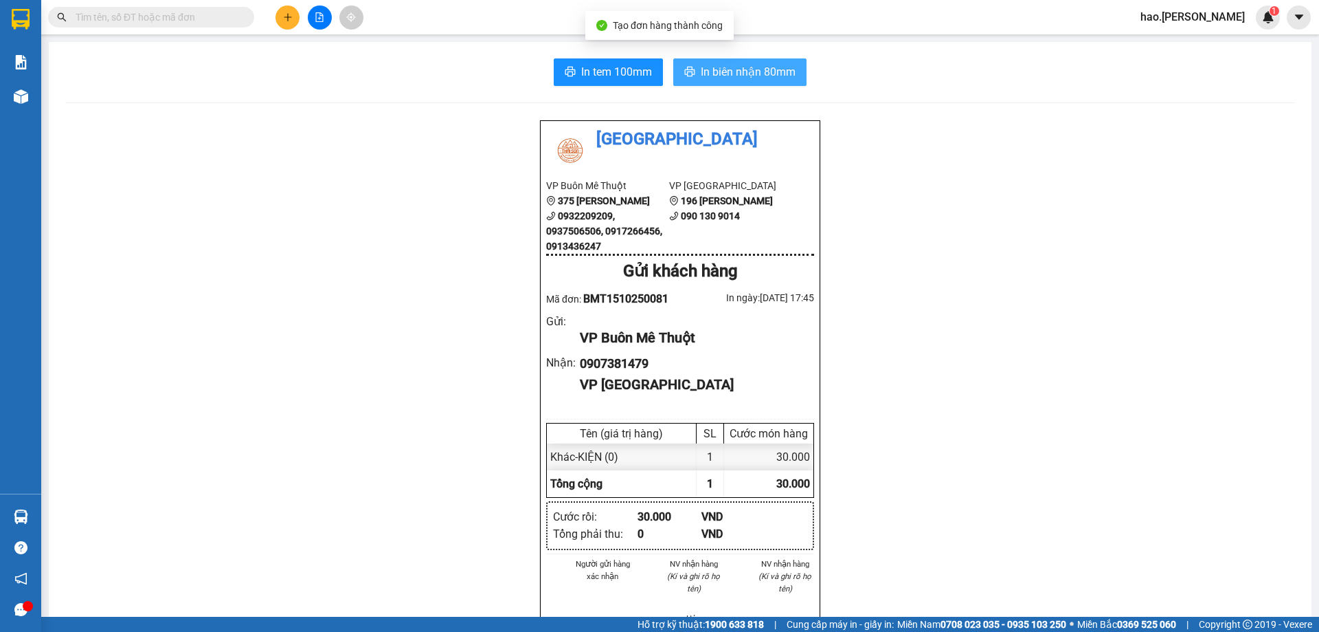
click at [706, 83] on button "In biên nhận 80mm" at bounding box center [739, 71] width 133 height 27
click at [292, 20] on icon "plus" at bounding box center [288, 17] width 10 height 10
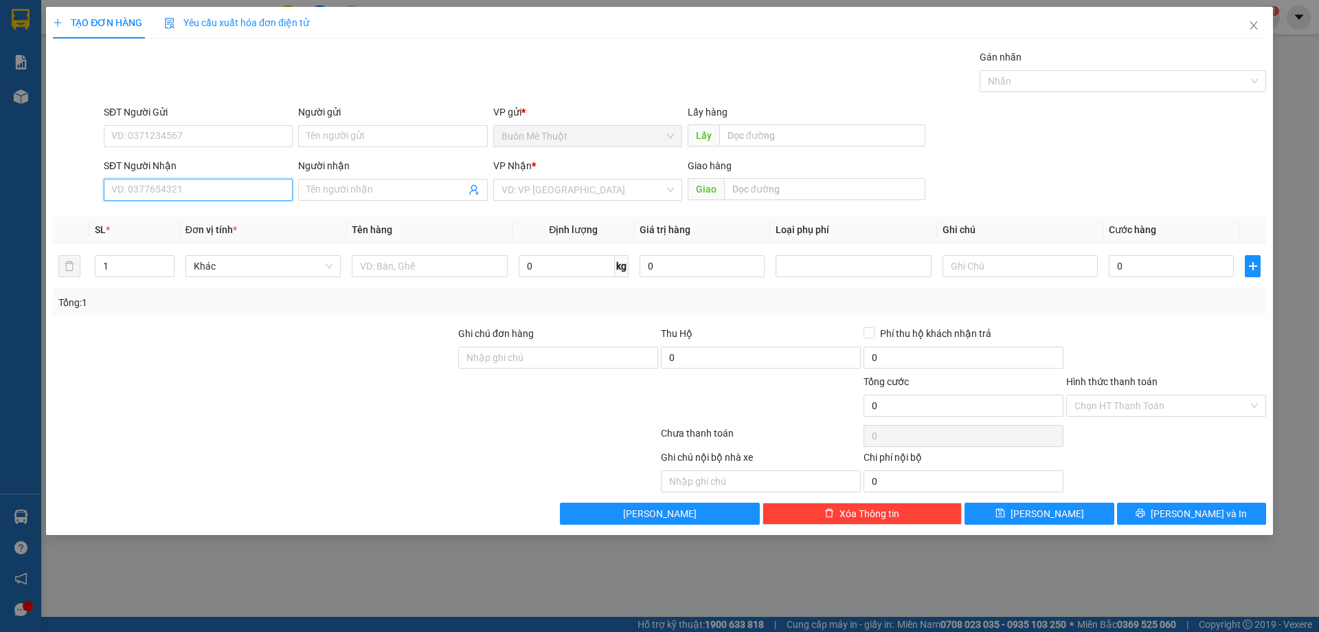
click at [199, 190] on input "SĐT Người Nhận" at bounding box center [198, 190] width 189 height 22
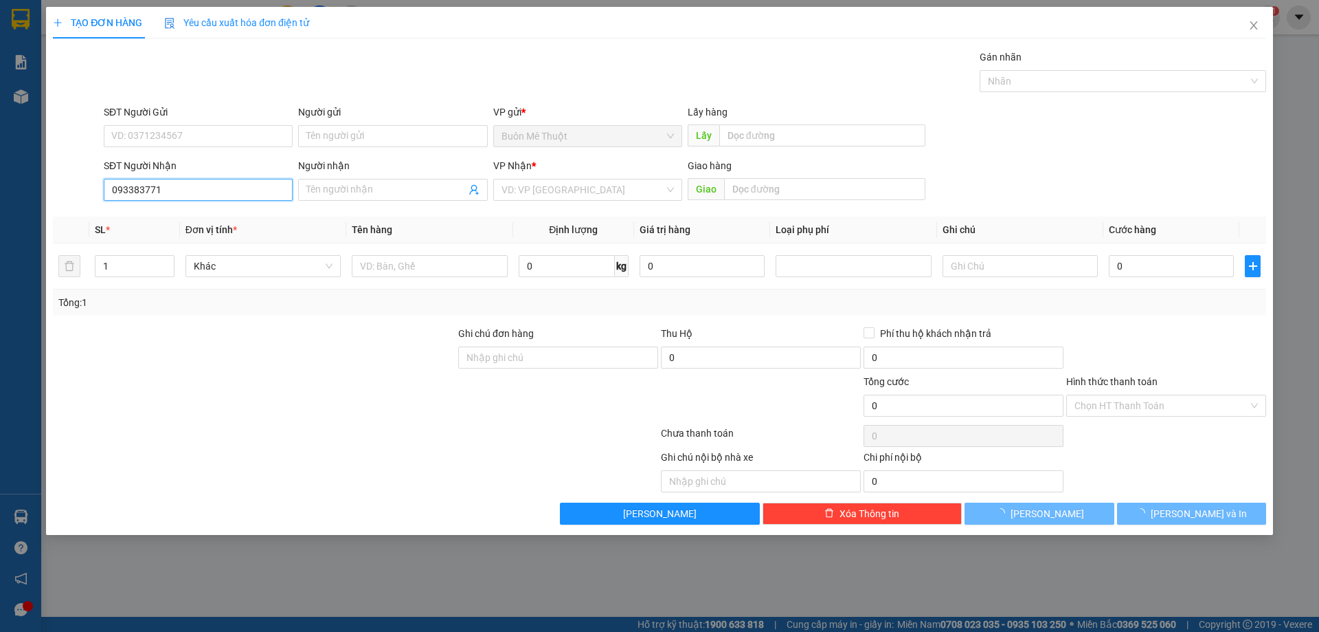
type input "0933837719"
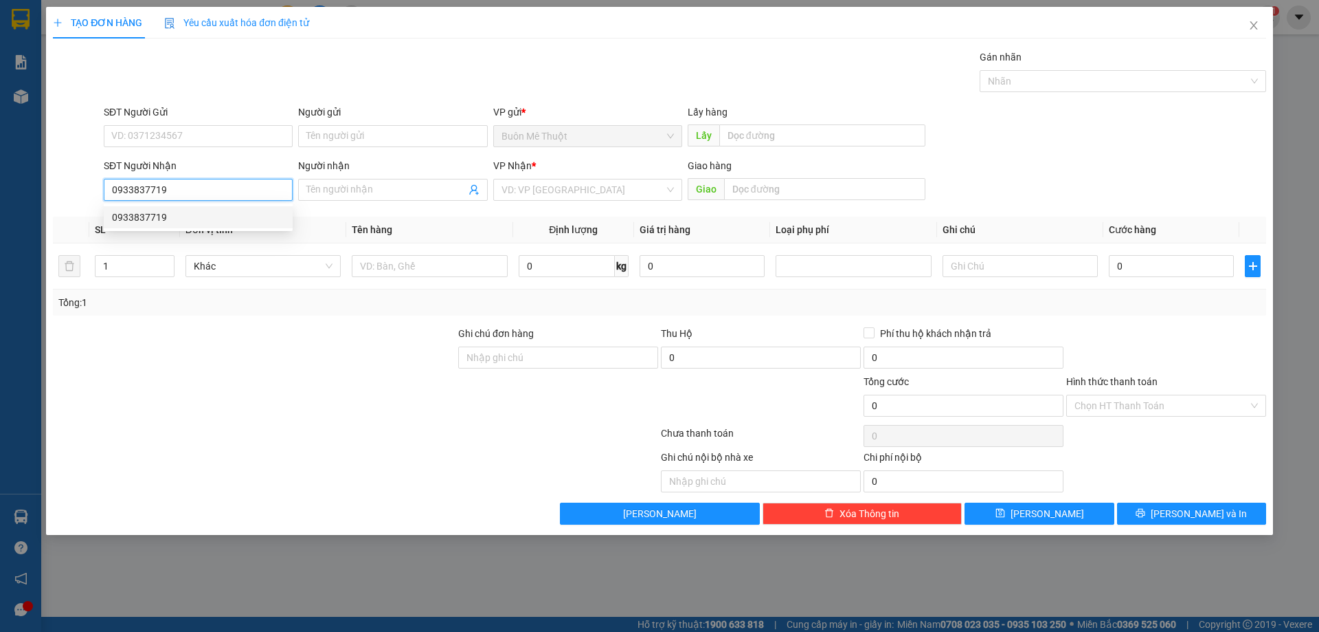
click at [217, 221] on div "0933837719" at bounding box center [198, 217] width 172 height 15
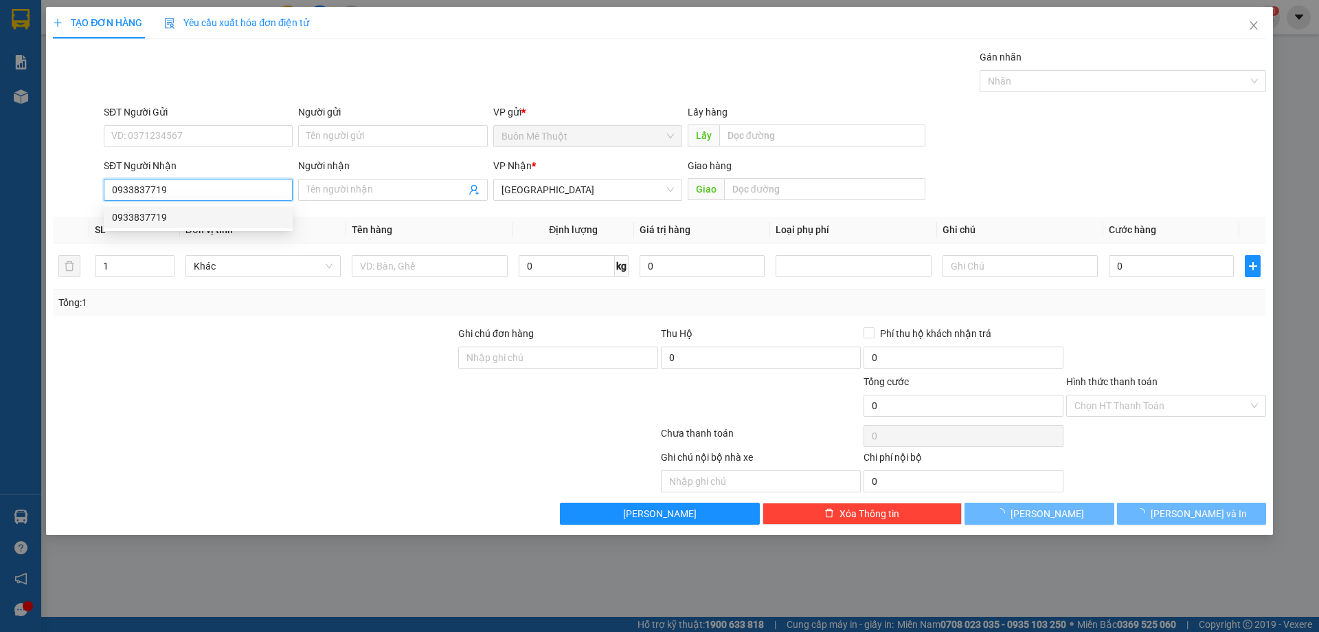
type input "30.000"
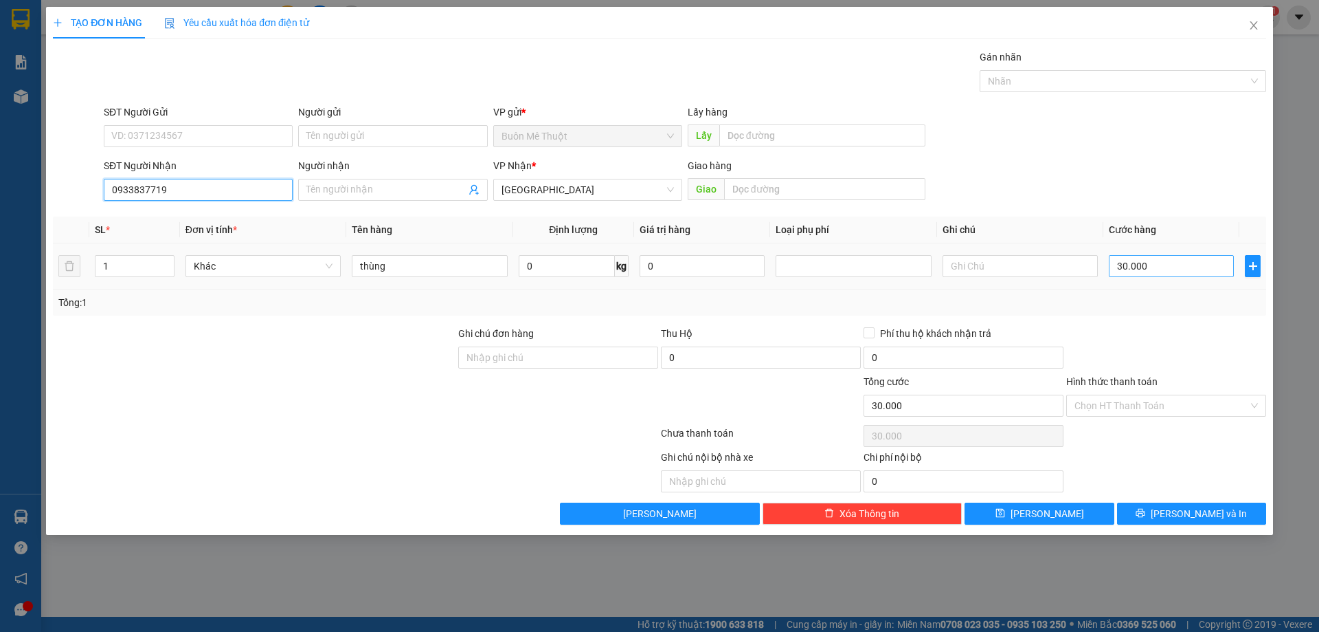
type input "0933837719"
click at [1137, 266] on input "30.000" at bounding box center [1171, 266] width 125 height 22
type input "4"
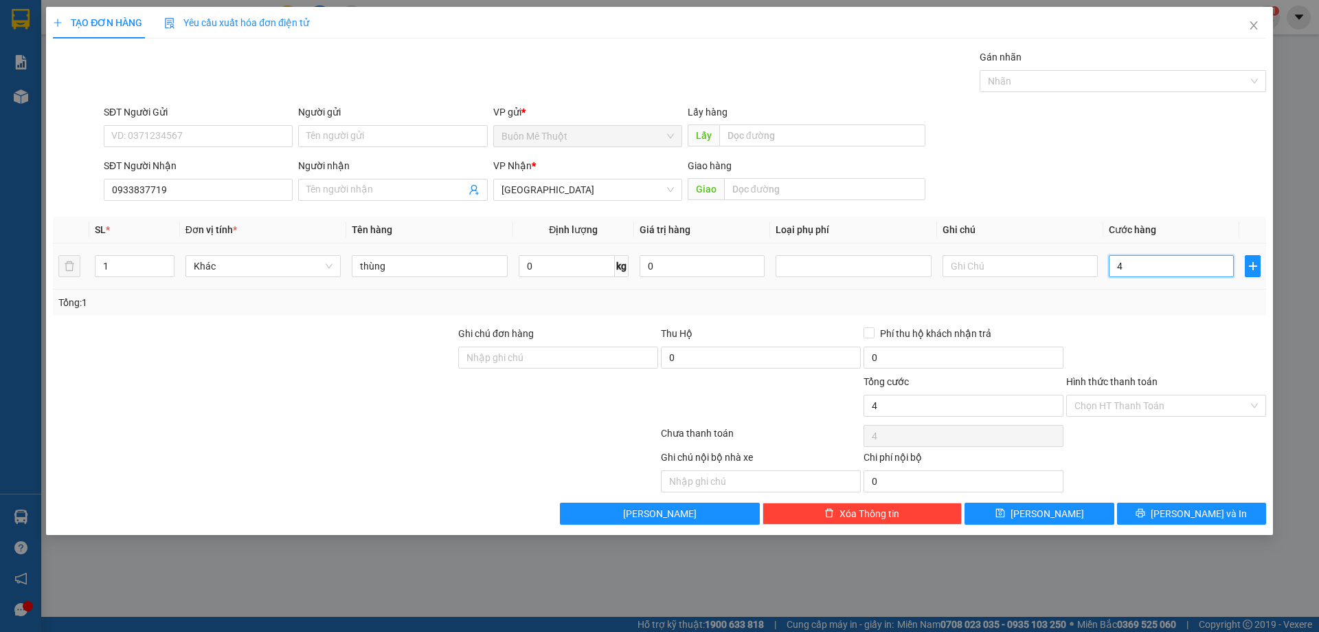
type input "40"
type input "40.000"
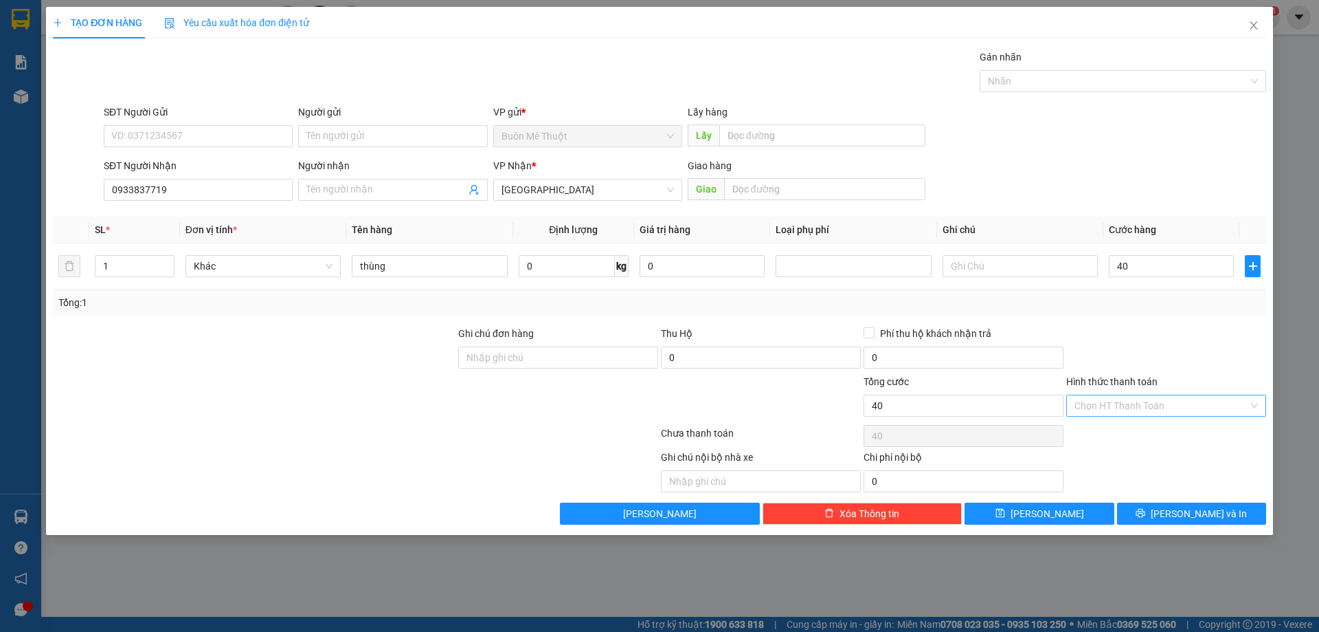
type input "40.000"
drag, startPoint x: 1155, startPoint y: 398, endPoint x: 681, endPoint y: 266, distance: 492.2
click at [1155, 399] on input "Hình thức thanh toán" at bounding box center [1162, 405] width 174 height 21
click at [1174, 427] on div "Tại văn phòng" at bounding box center [1166, 432] width 183 height 15
type input "0"
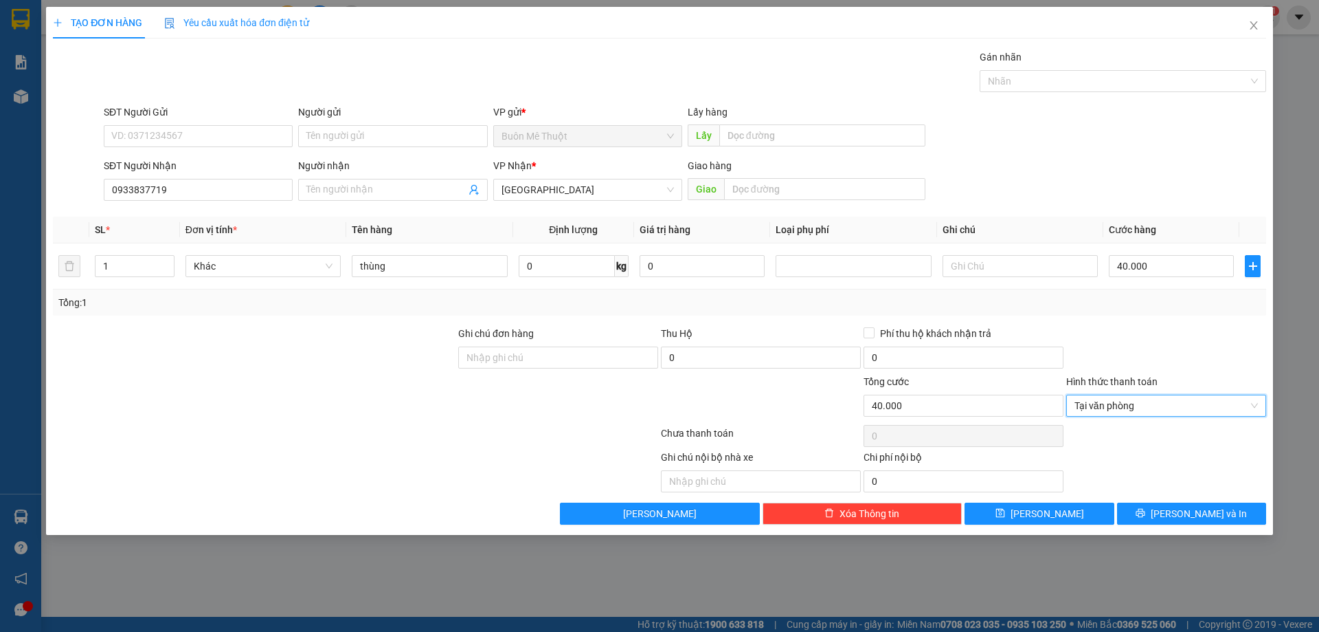
click at [1194, 378] on div "Hình thức thanh toán" at bounding box center [1167, 384] width 200 height 21
click at [1163, 505] on button "[PERSON_NAME] và In" at bounding box center [1191, 513] width 149 height 22
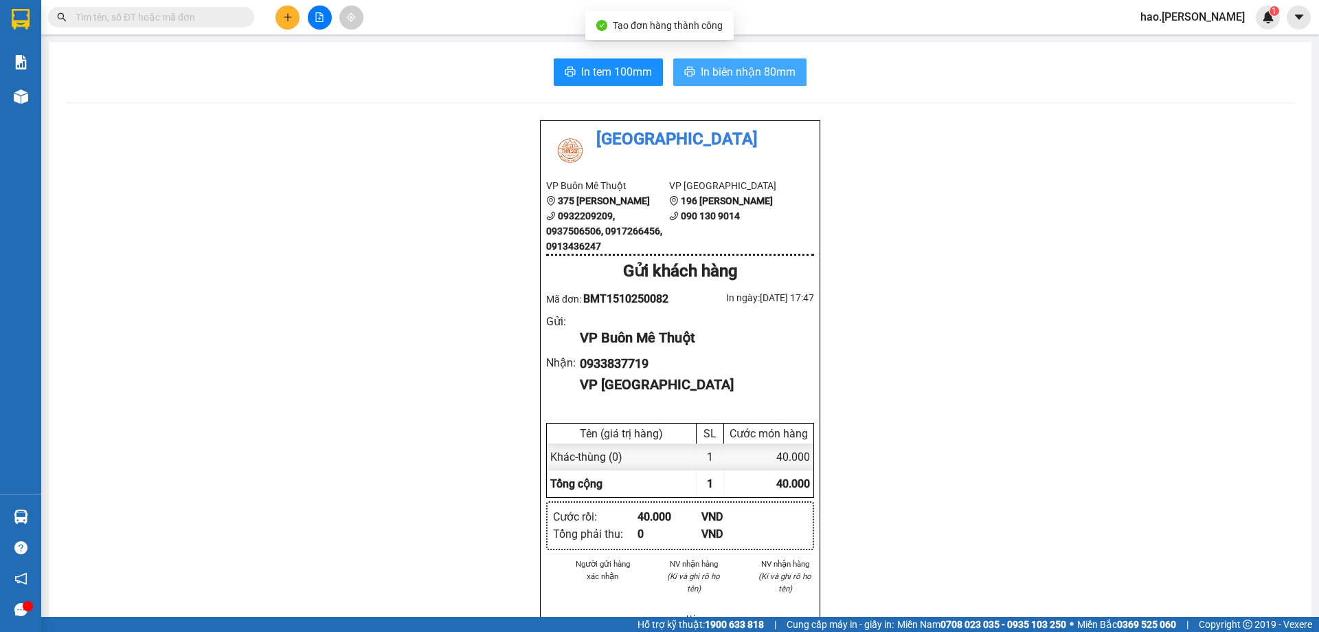
click at [748, 70] on span "In biên nhận 80mm" at bounding box center [748, 71] width 95 height 17
click at [291, 25] on button at bounding box center [288, 17] width 24 height 24
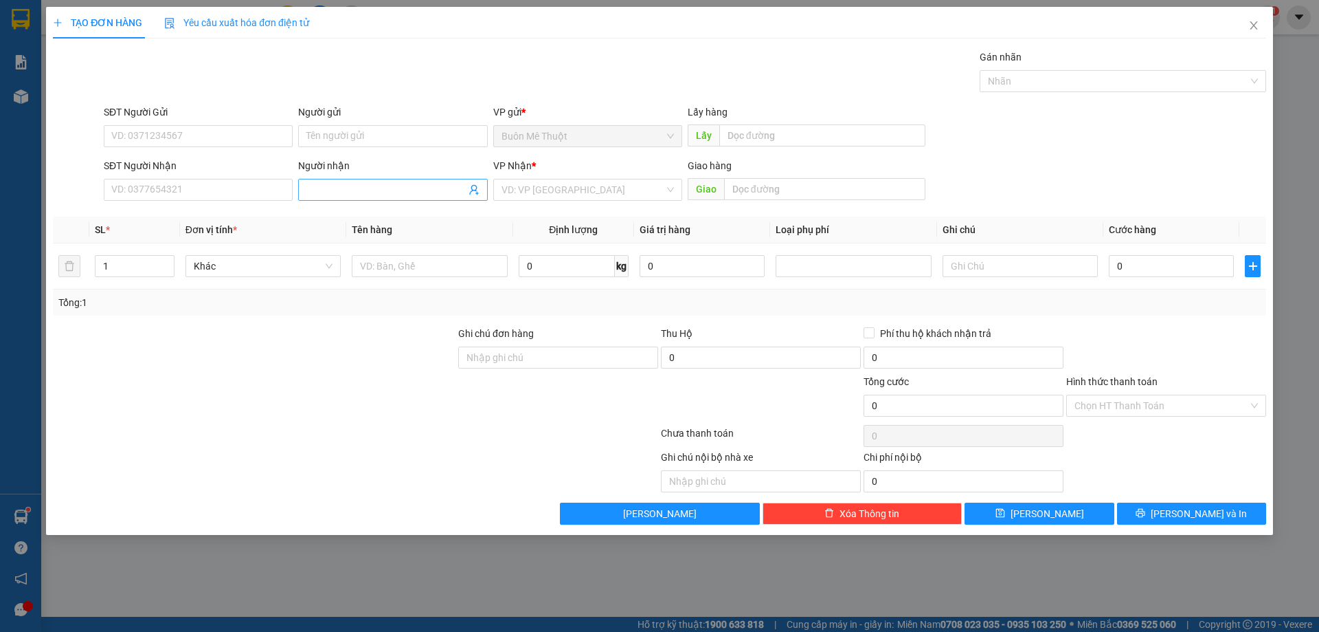
click at [329, 197] on span at bounding box center [392, 190] width 189 height 22
type input "DƯƠC QTE"
click at [1188, 265] on input "0" at bounding box center [1171, 266] width 125 height 22
click at [485, 256] on input "text" at bounding box center [429, 266] width 155 height 22
type input "H"
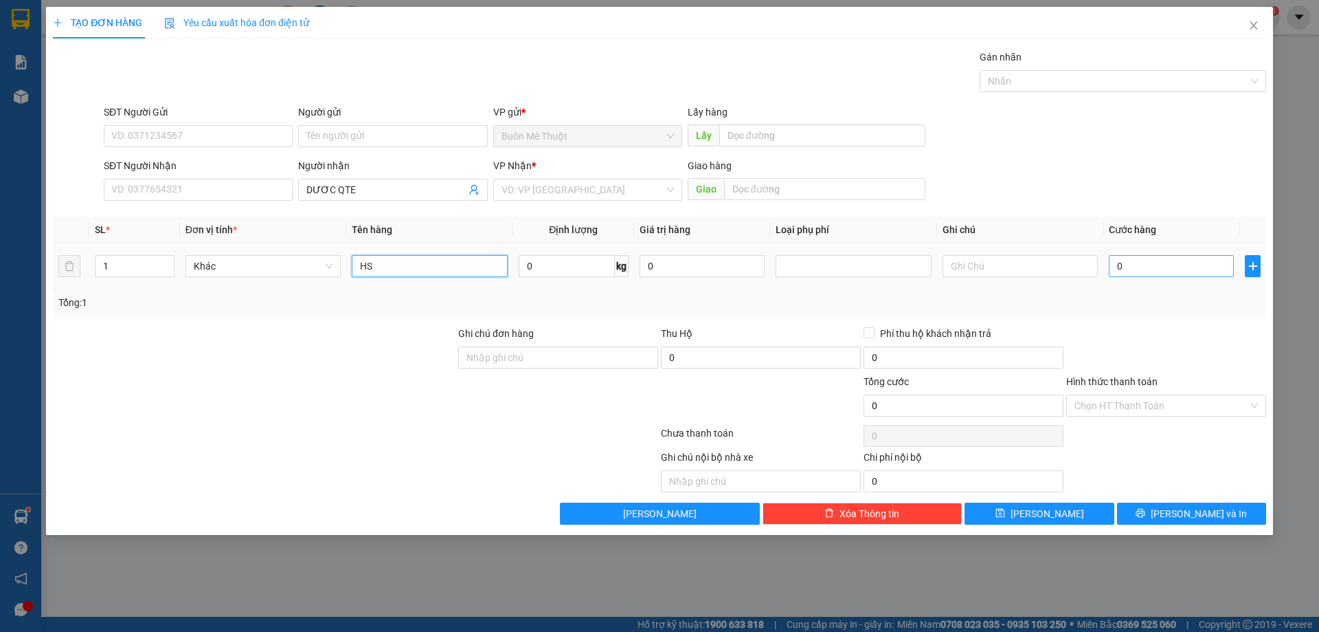
type input "HS"
click at [1142, 263] on input "0" at bounding box center [1171, 266] width 125 height 22
type input "2"
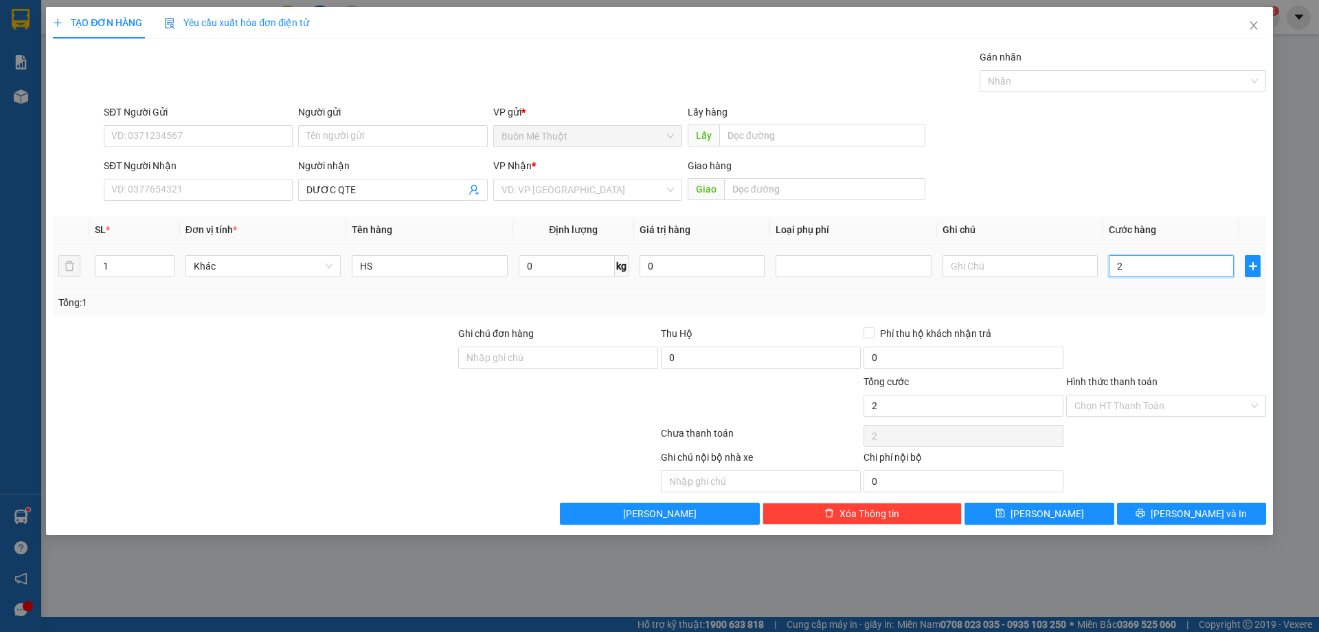
type input "20"
type input "20.000"
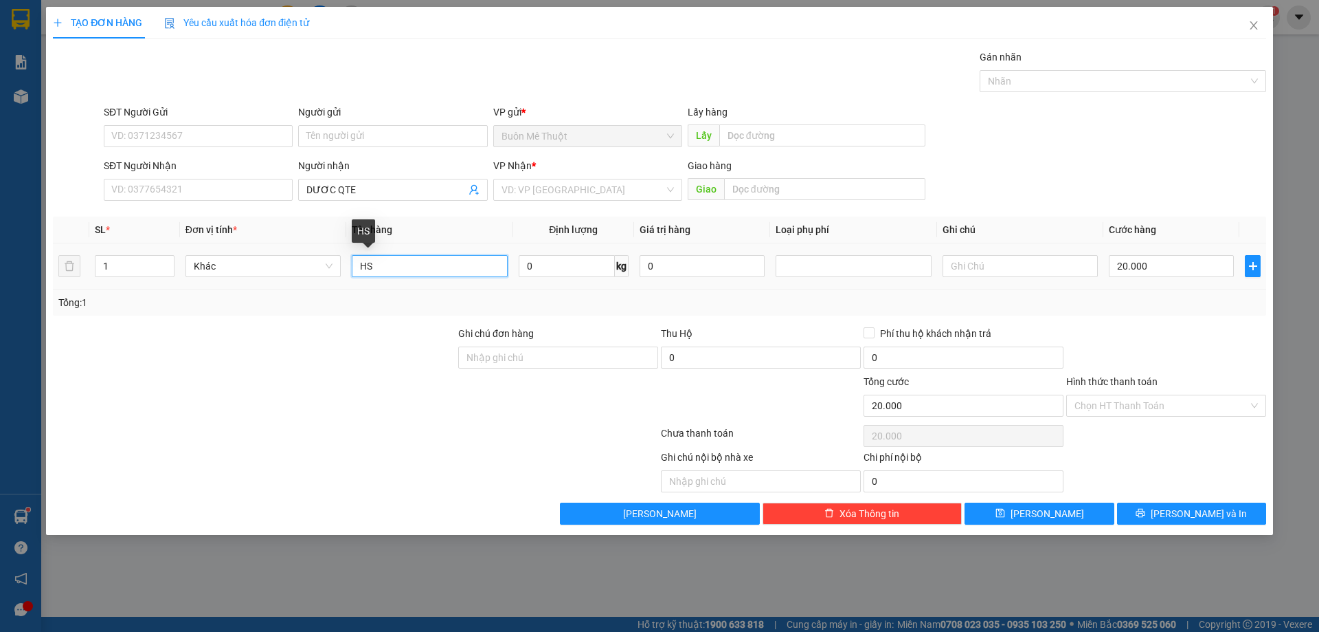
click at [381, 268] on input "HS" at bounding box center [429, 266] width 155 height 22
click at [1203, 369] on div at bounding box center [1166, 350] width 203 height 48
click at [1182, 418] on div "Hình thức thanh toán Chọn HT Thanh Toán" at bounding box center [1167, 398] width 200 height 48
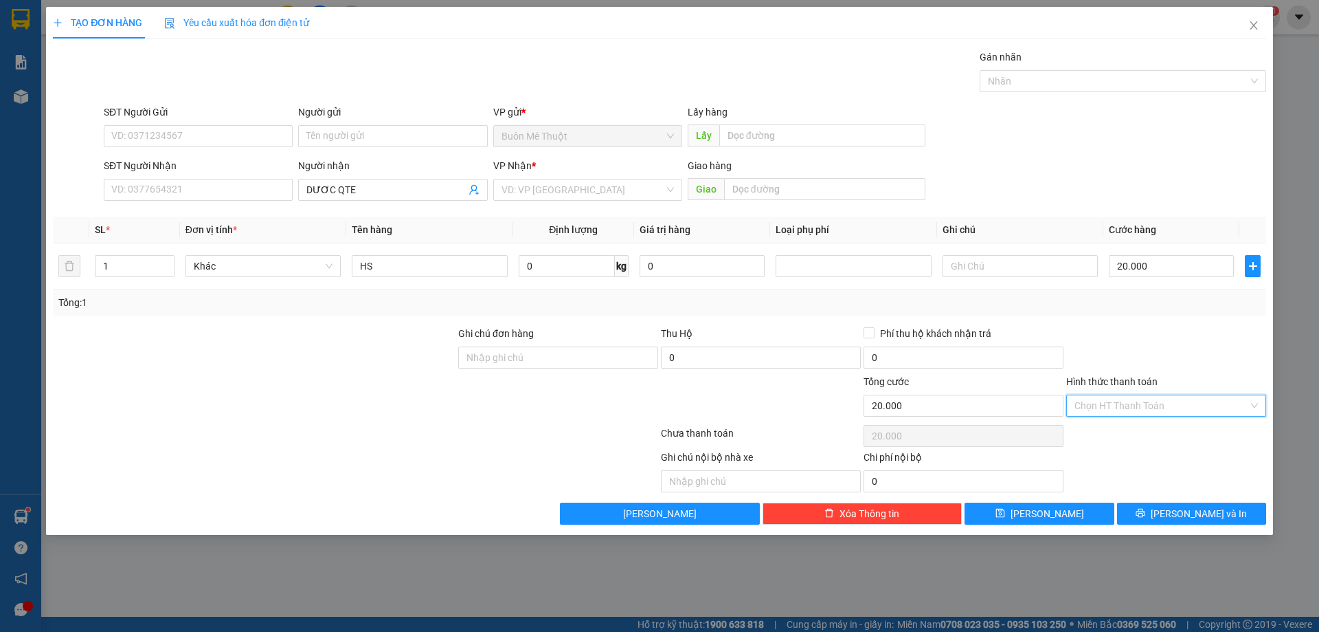
click at [1177, 398] on input "Hình thức thanh toán" at bounding box center [1162, 405] width 174 height 21
click at [1159, 430] on div "Tại văn phòng" at bounding box center [1166, 432] width 183 height 15
type input "0"
click at [1177, 514] on button "[PERSON_NAME] và In" at bounding box center [1191, 513] width 149 height 22
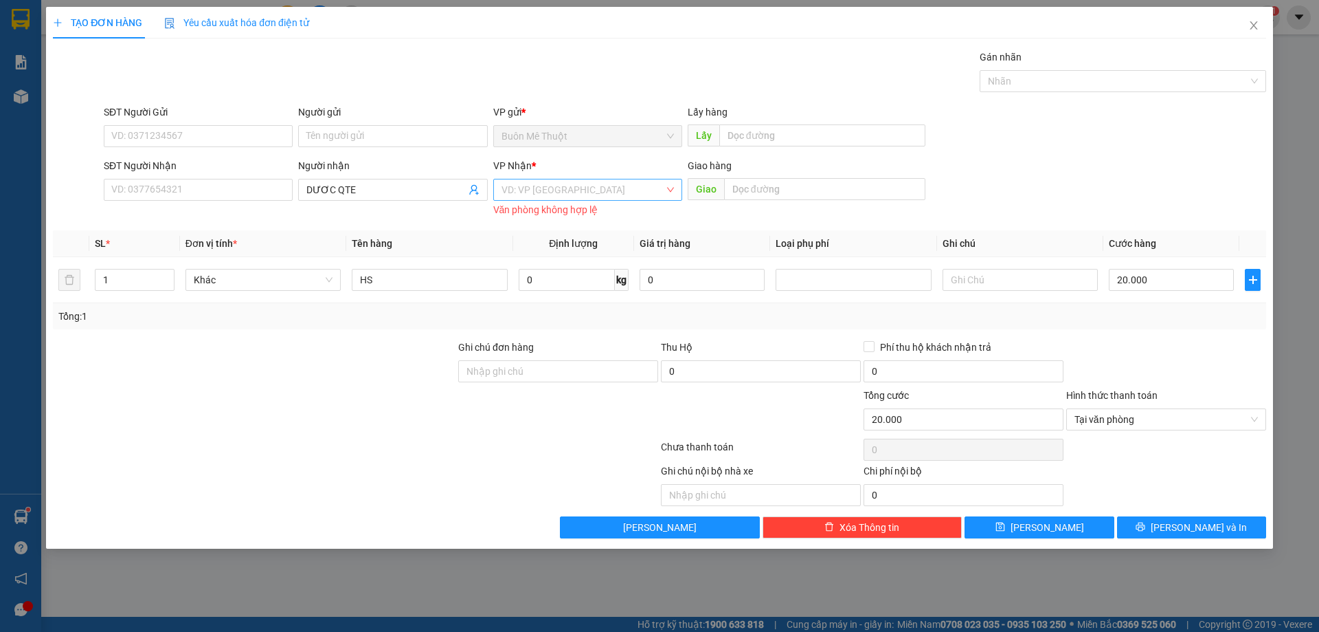
click at [520, 199] on input "search" at bounding box center [583, 189] width 163 height 21
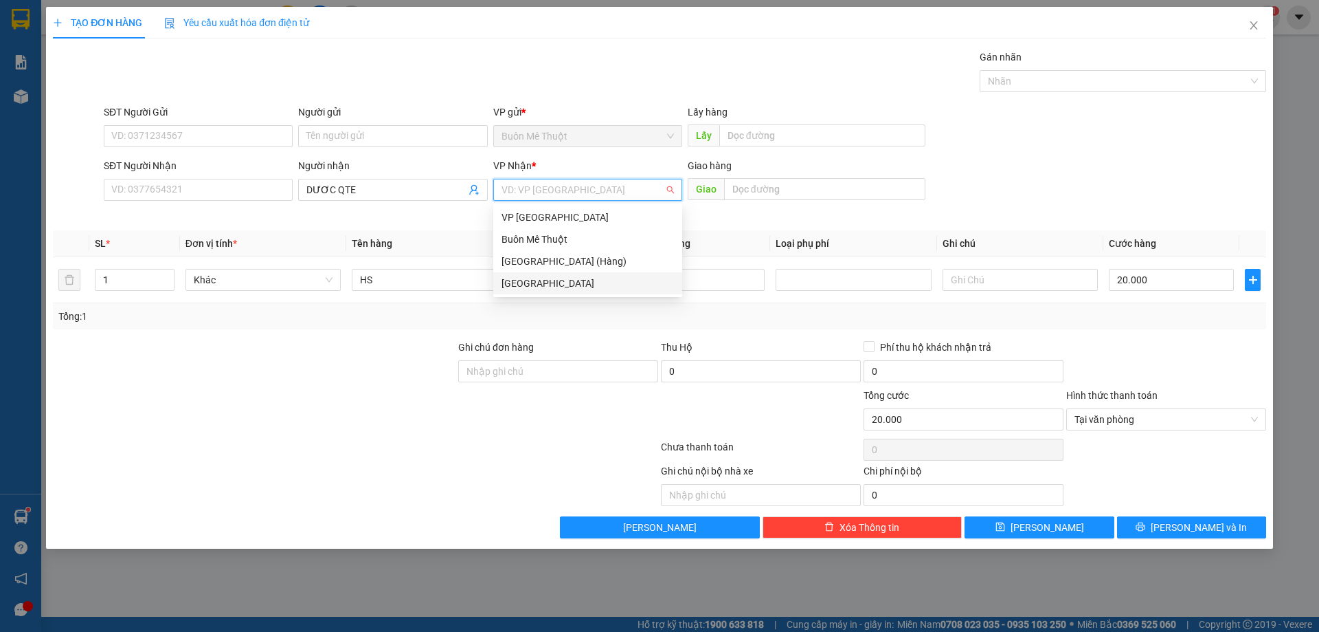
drag, startPoint x: 529, startPoint y: 265, endPoint x: 539, endPoint y: 276, distance: 15.1
click at [539, 276] on div "VP Nha Trang Buôn Mê Thuột [GEOGRAPHIC_DATA] (Hàng) [GEOGRAPHIC_DATA]" at bounding box center [587, 250] width 189 height 88
click at [539, 276] on div "[GEOGRAPHIC_DATA]" at bounding box center [588, 283] width 172 height 15
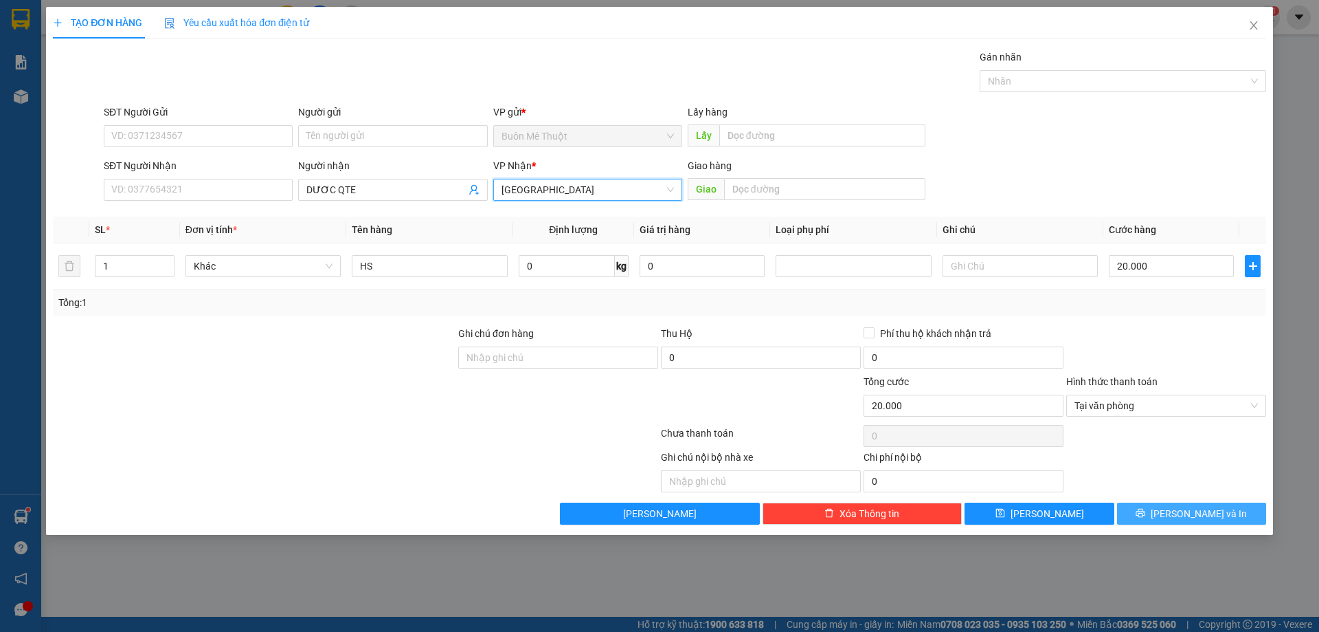
click at [1184, 504] on button "[PERSON_NAME] và In" at bounding box center [1191, 513] width 149 height 22
